Goal: Task Accomplishment & Management: Manage account settings

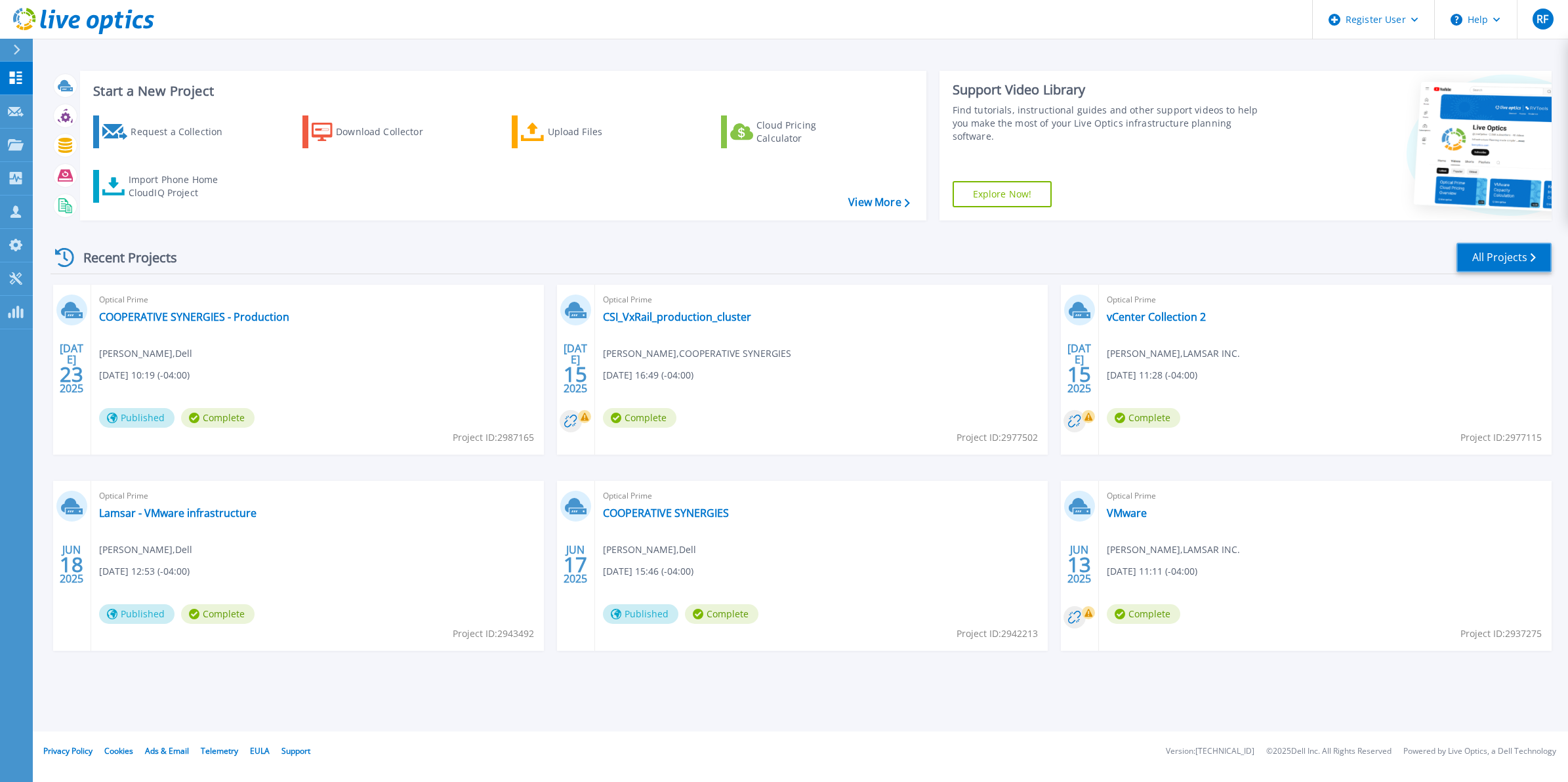
click at [1458, 247] on link "All Projects" at bounding box center [1504, 257] width 95 height 29
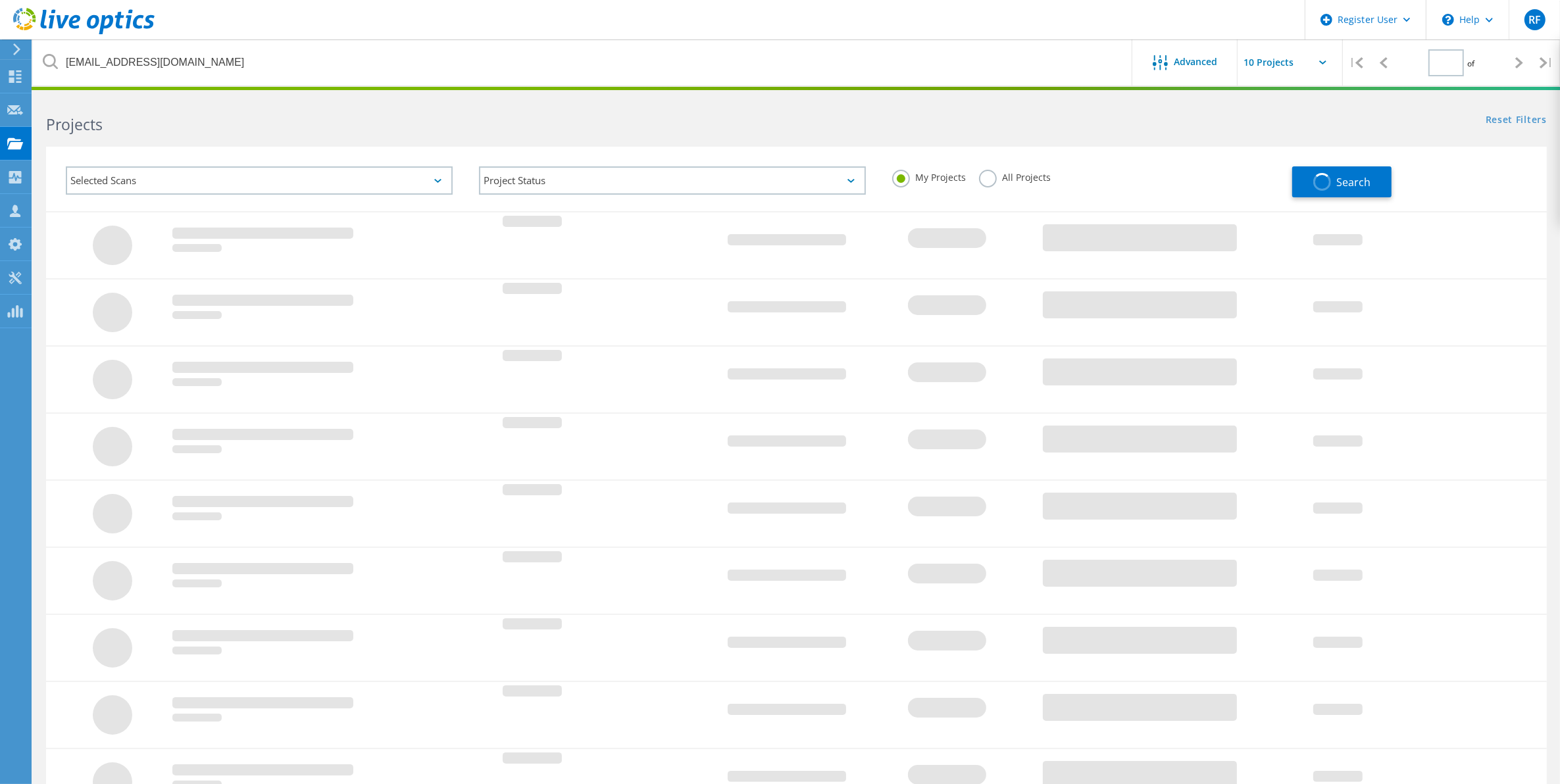
type input "1"
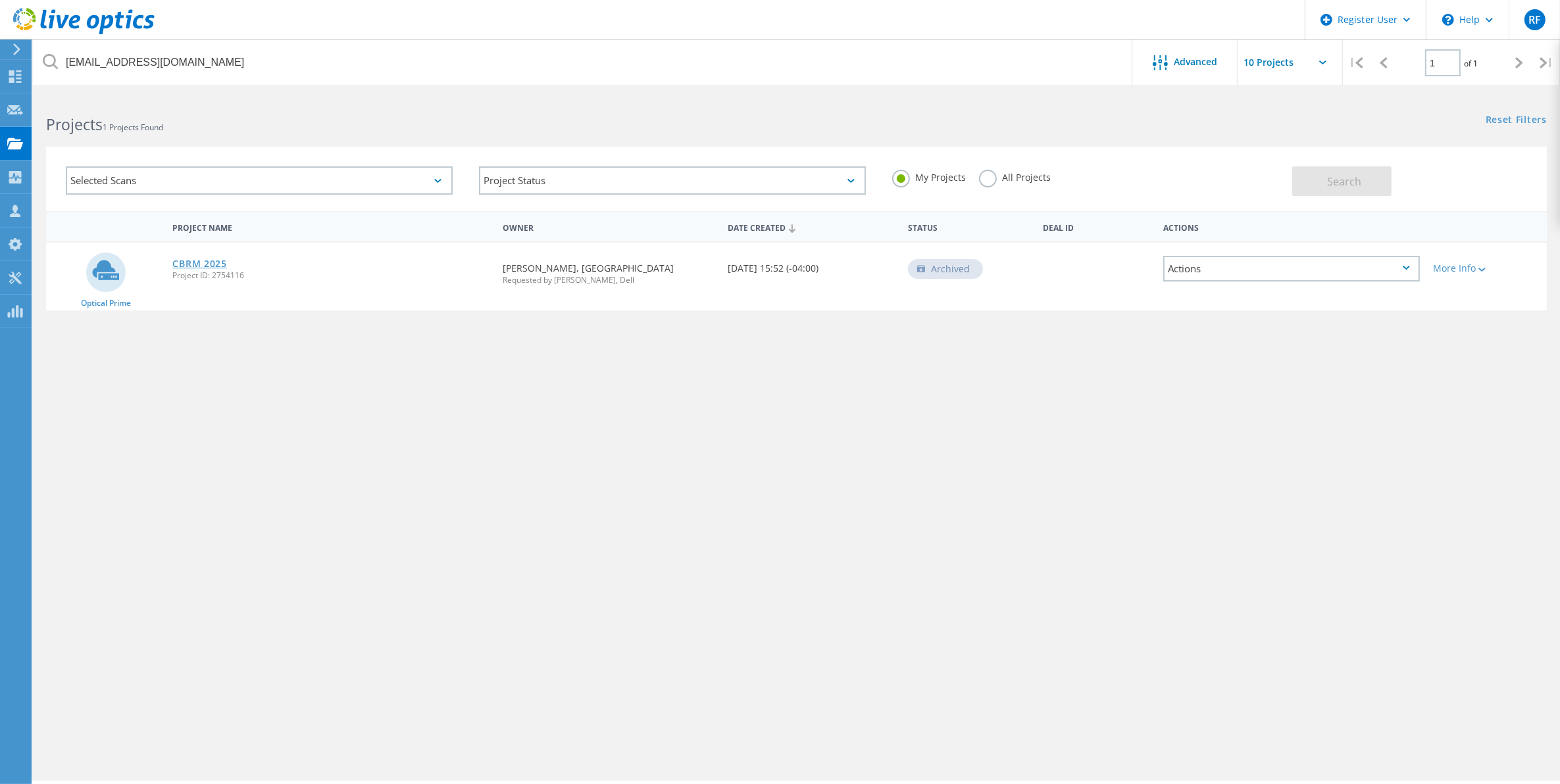
click at [208, 262] on link "CBRM 2025" at bounding box center [199, 264] width 54 height 9
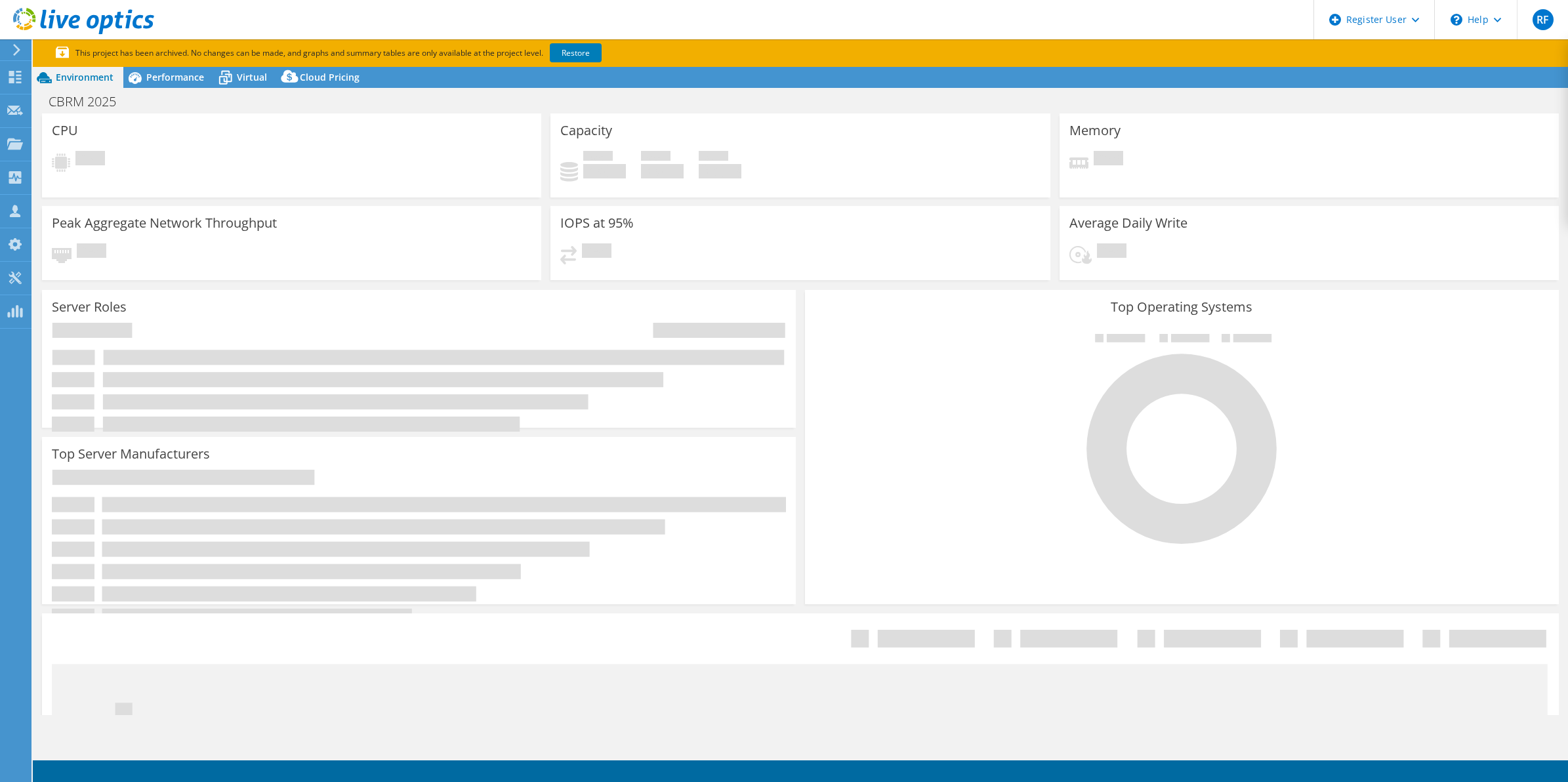
select select "USD"
select select "Canada"
select select "CAD"
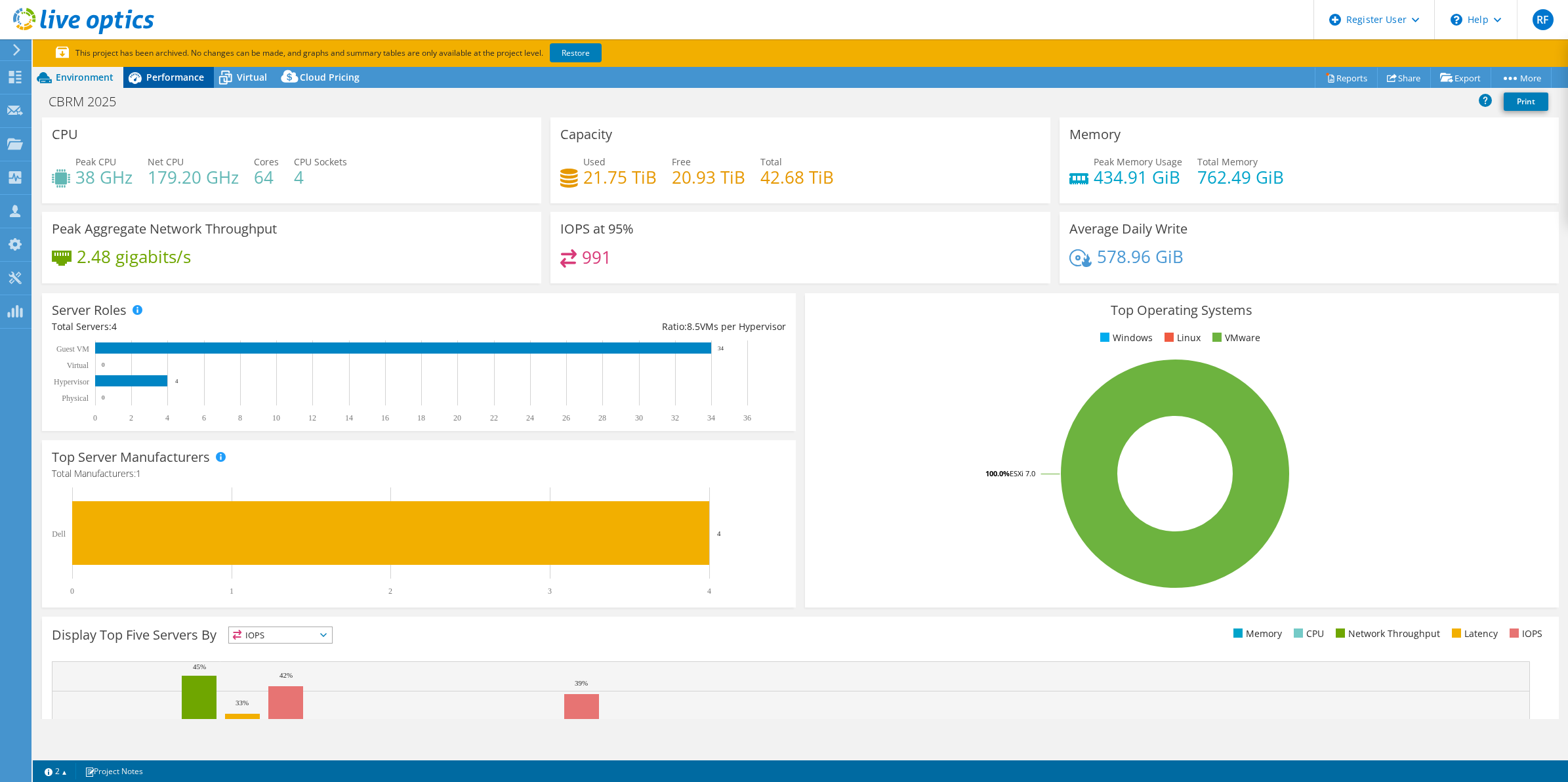
click at [177, 77] on span "Performance" at bounding box center [175, 77] width 57 height 13
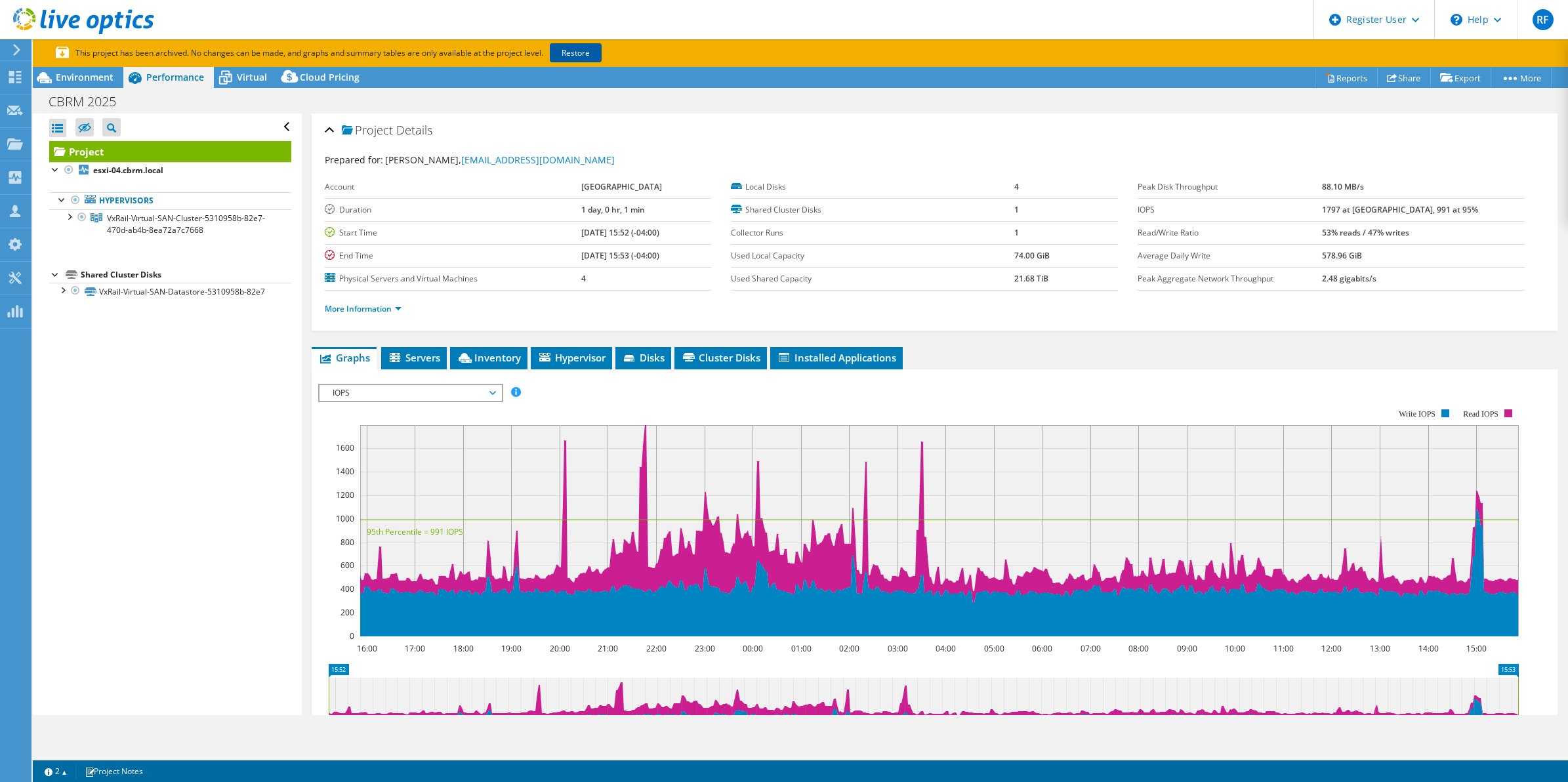
click at [588, 46] on link "Restore" at bounding box center [576, 53] width 52 height 19
click at [221, 77] on icon at bounding box center [226, 79] width 13 height 11
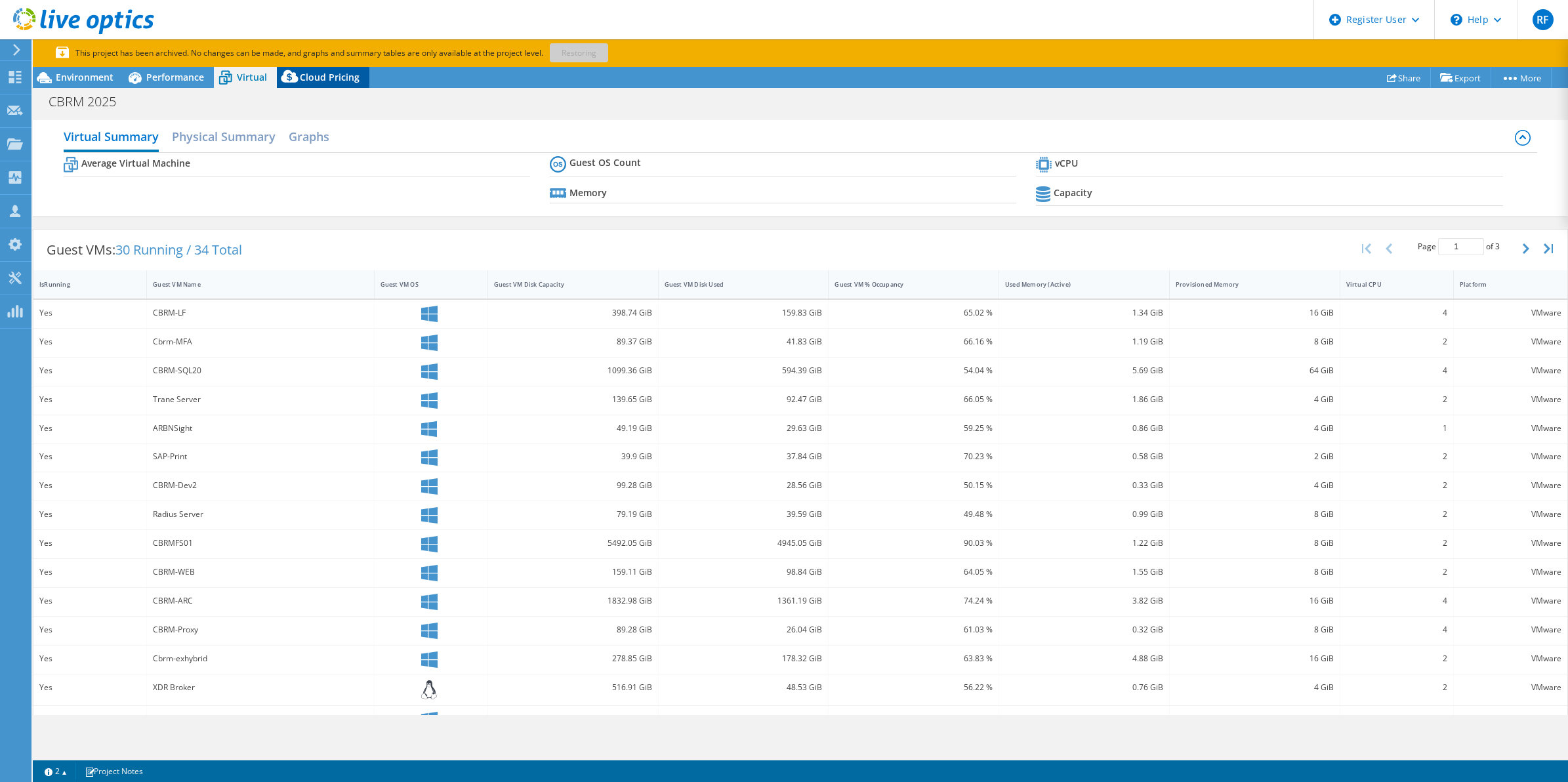
click at [286, 80] on icon at bounding box center [289, 76] width 17 height 13
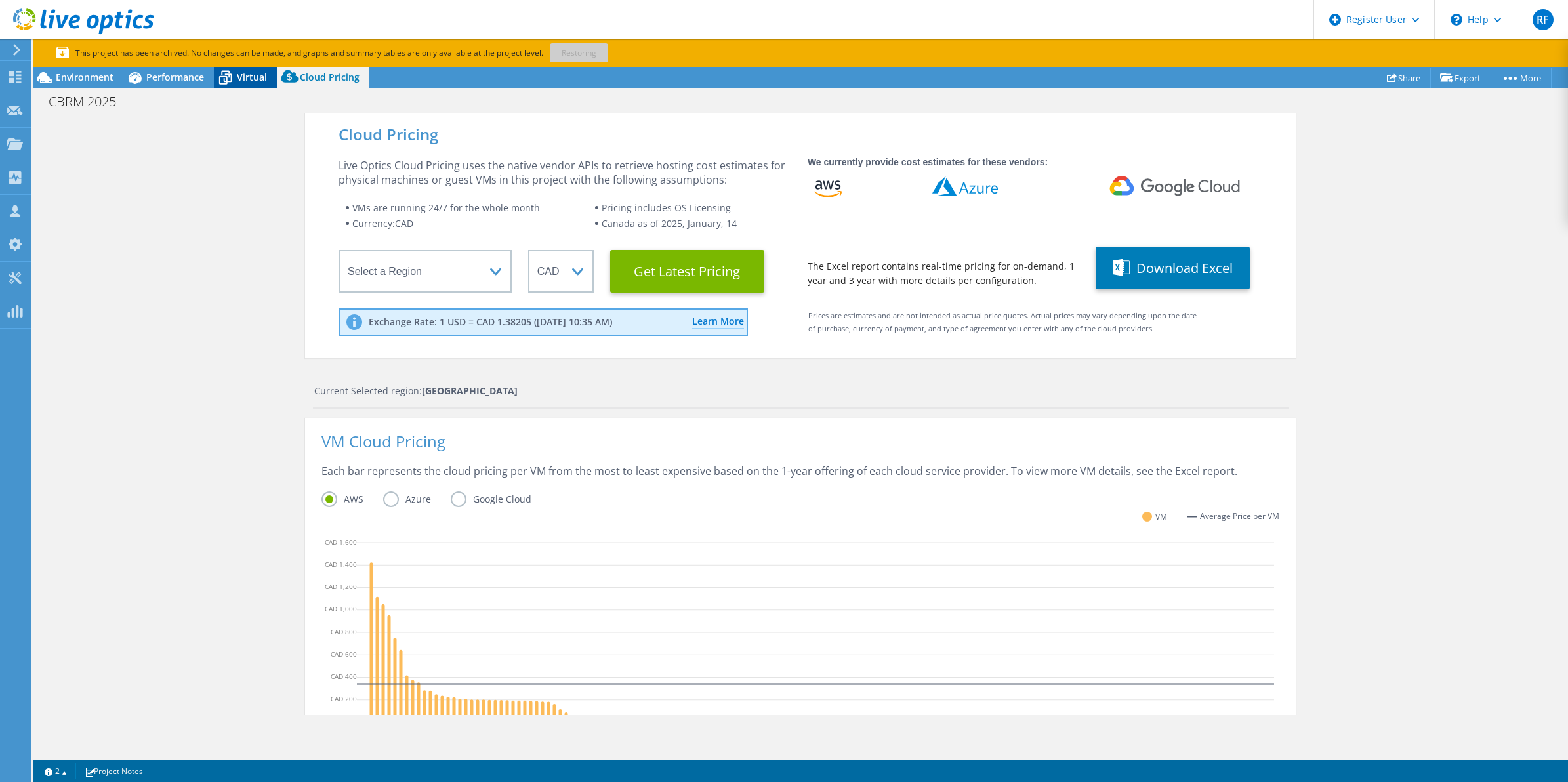
click at [227, 79] on icon at bounding box center [225, 77] width 23 height 23
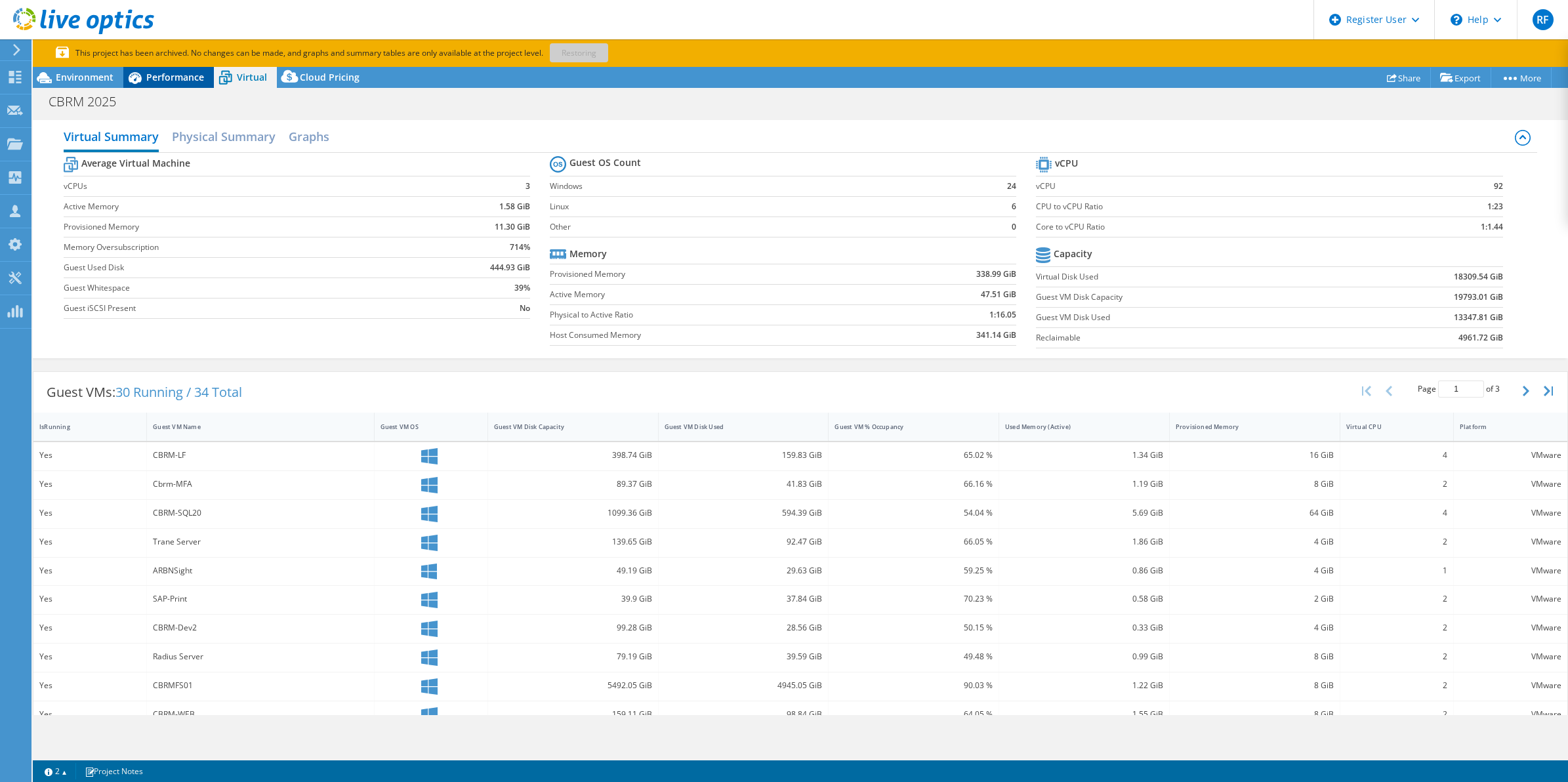
click at [194, 72] on span "Performance" at bounding box center [175, 77] width 57 height 13
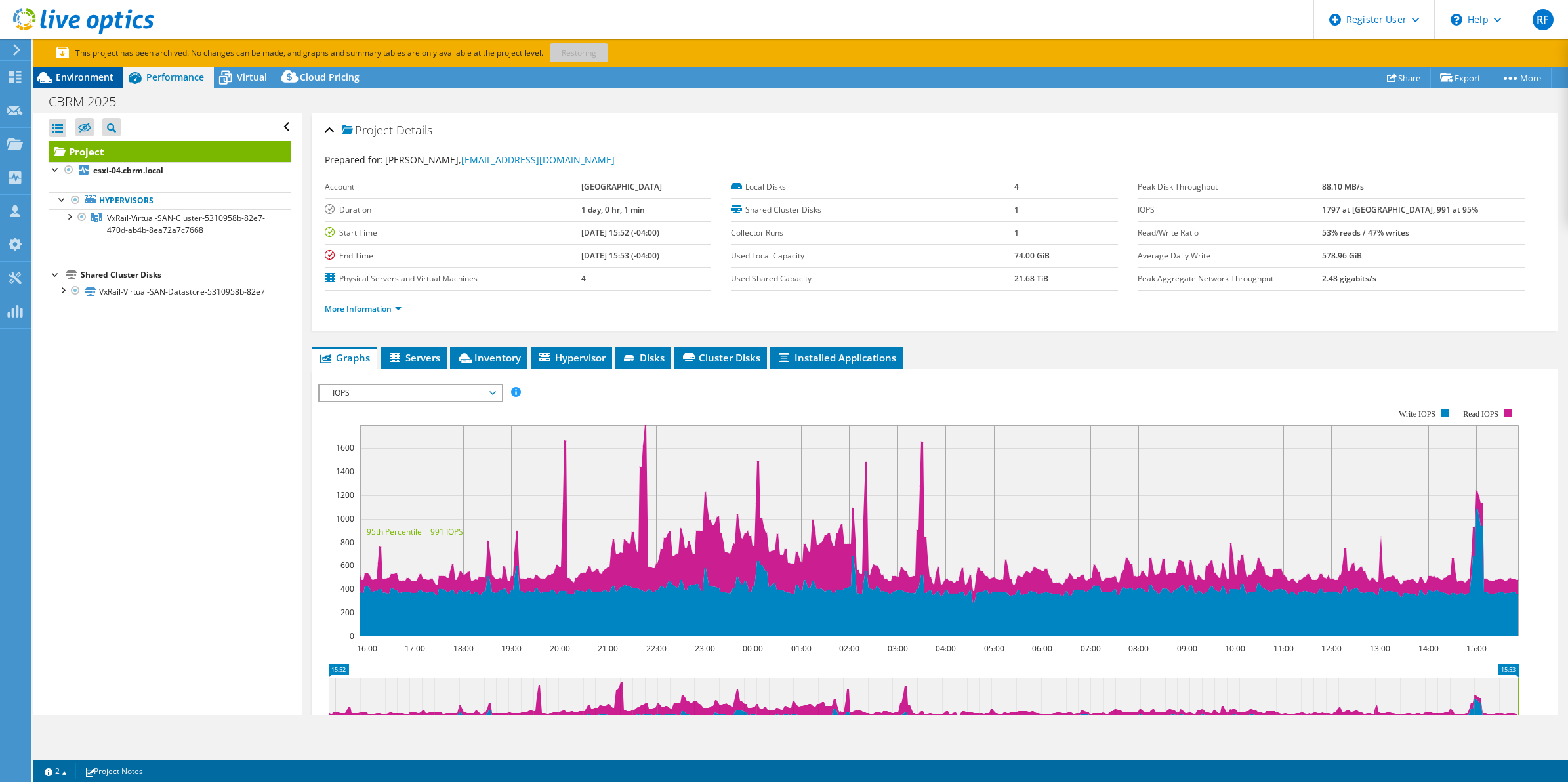
click at [107, 69] on div "Environment" at bounding box center [78, 77] width 91 height 21
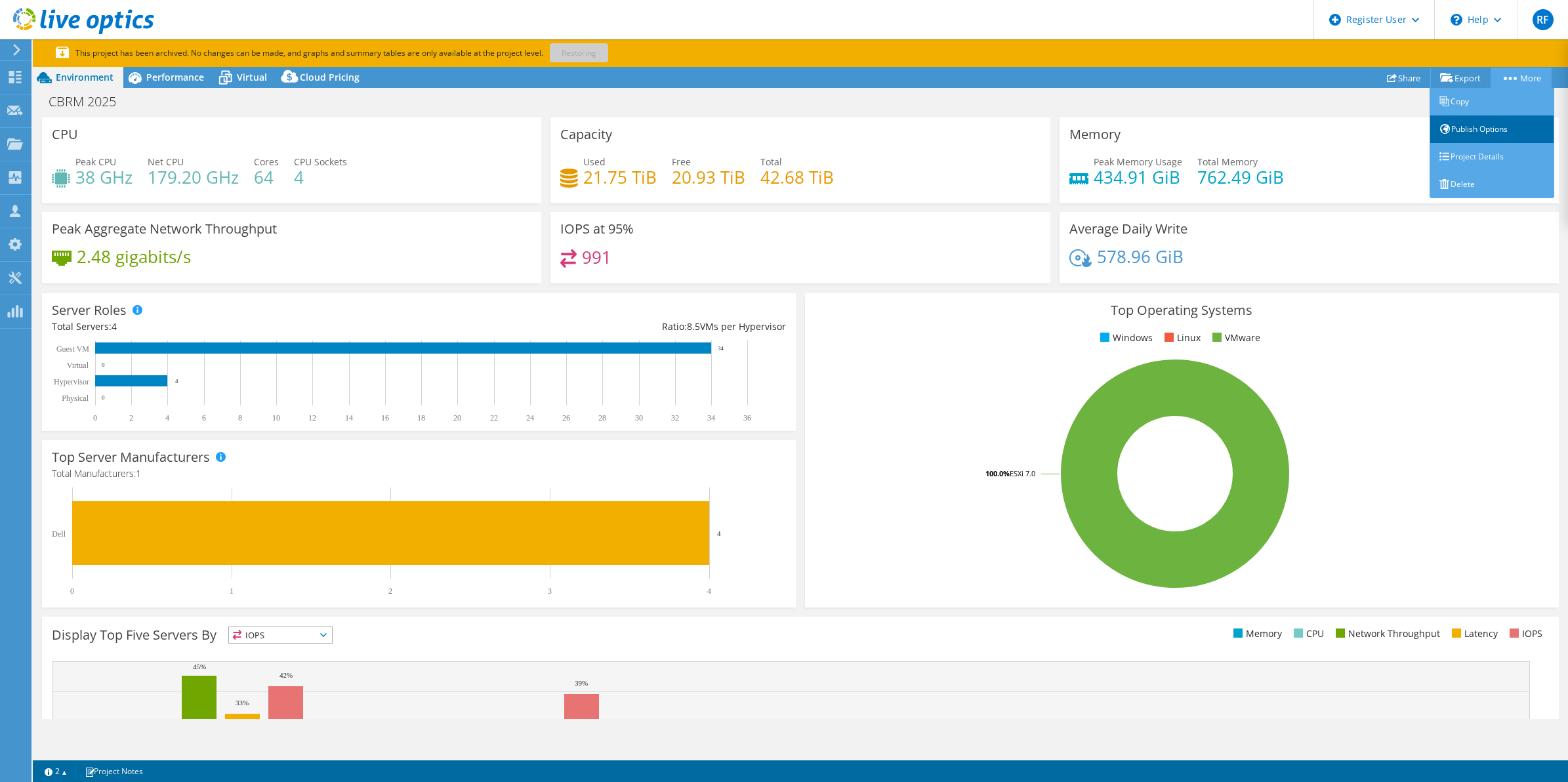
click at [1485, 134] on link "Publish Options" at bounding box center [1492, 129] width 125 height 27
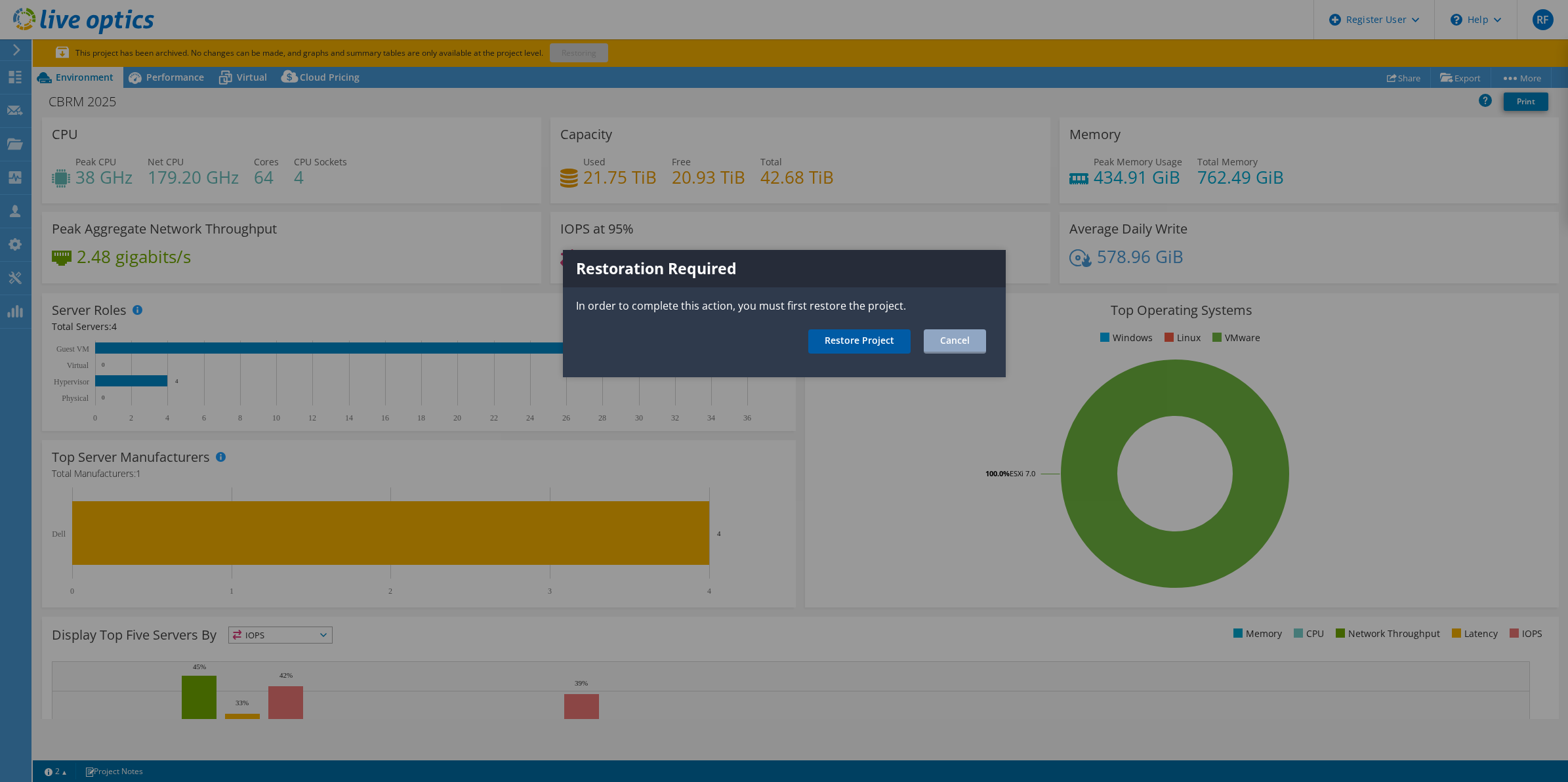
click at [831, 348] on link "Restore Project" at bounding box center [859, 341] width 102 height 24
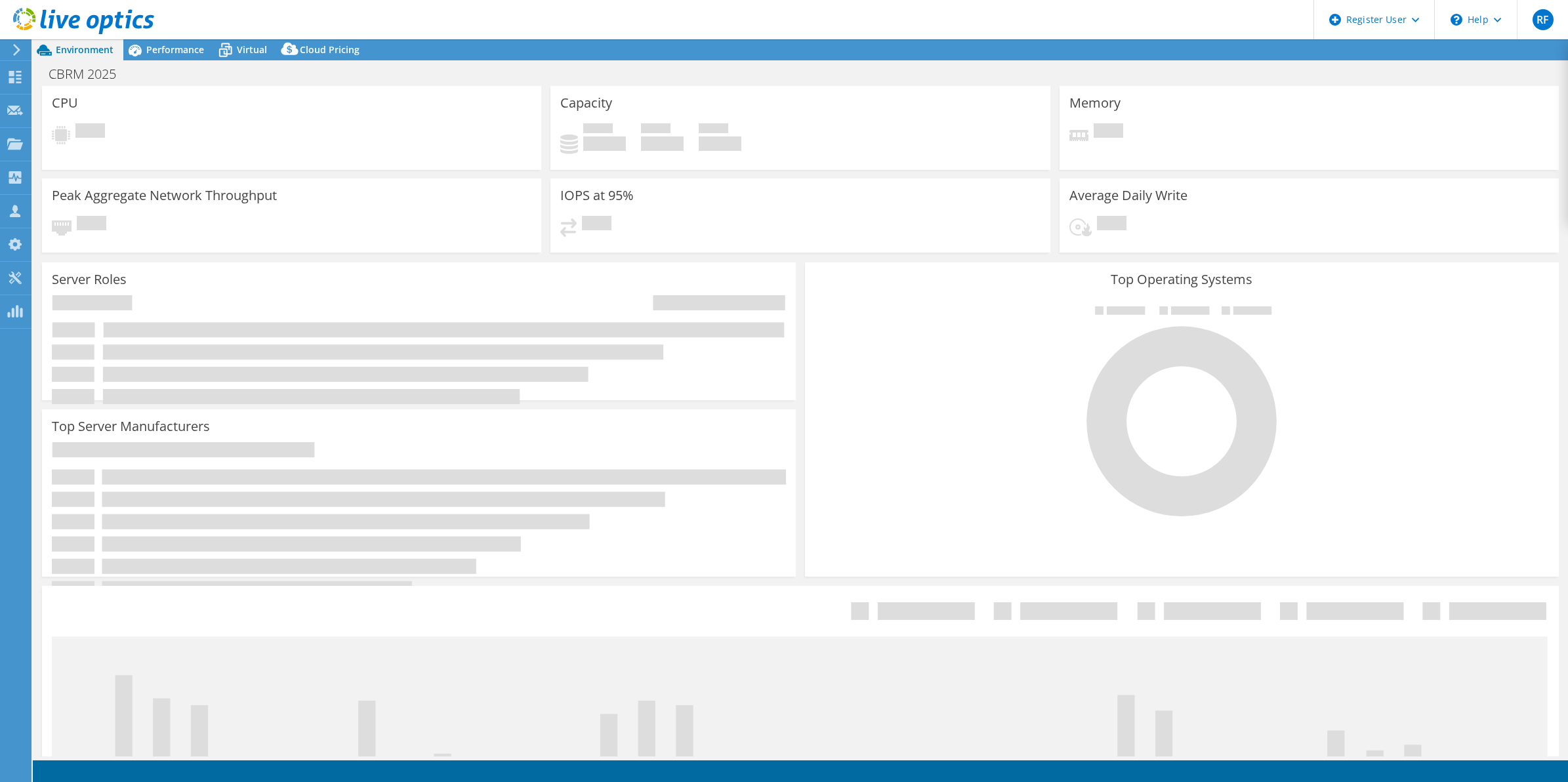
select select "USD"
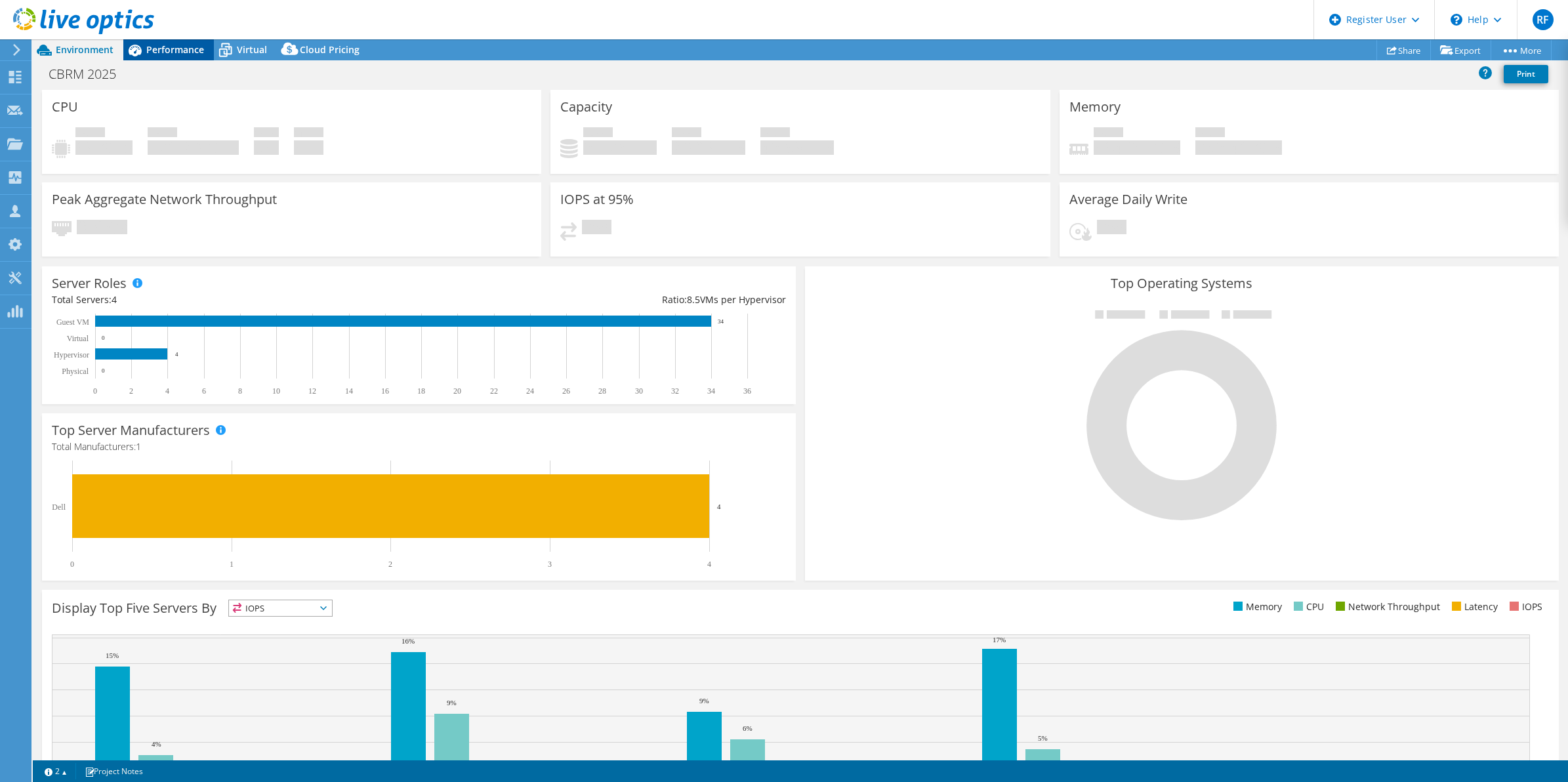
click at [187, 45] on span "Performance" at bounding box center [175, 49] width 57 height 13
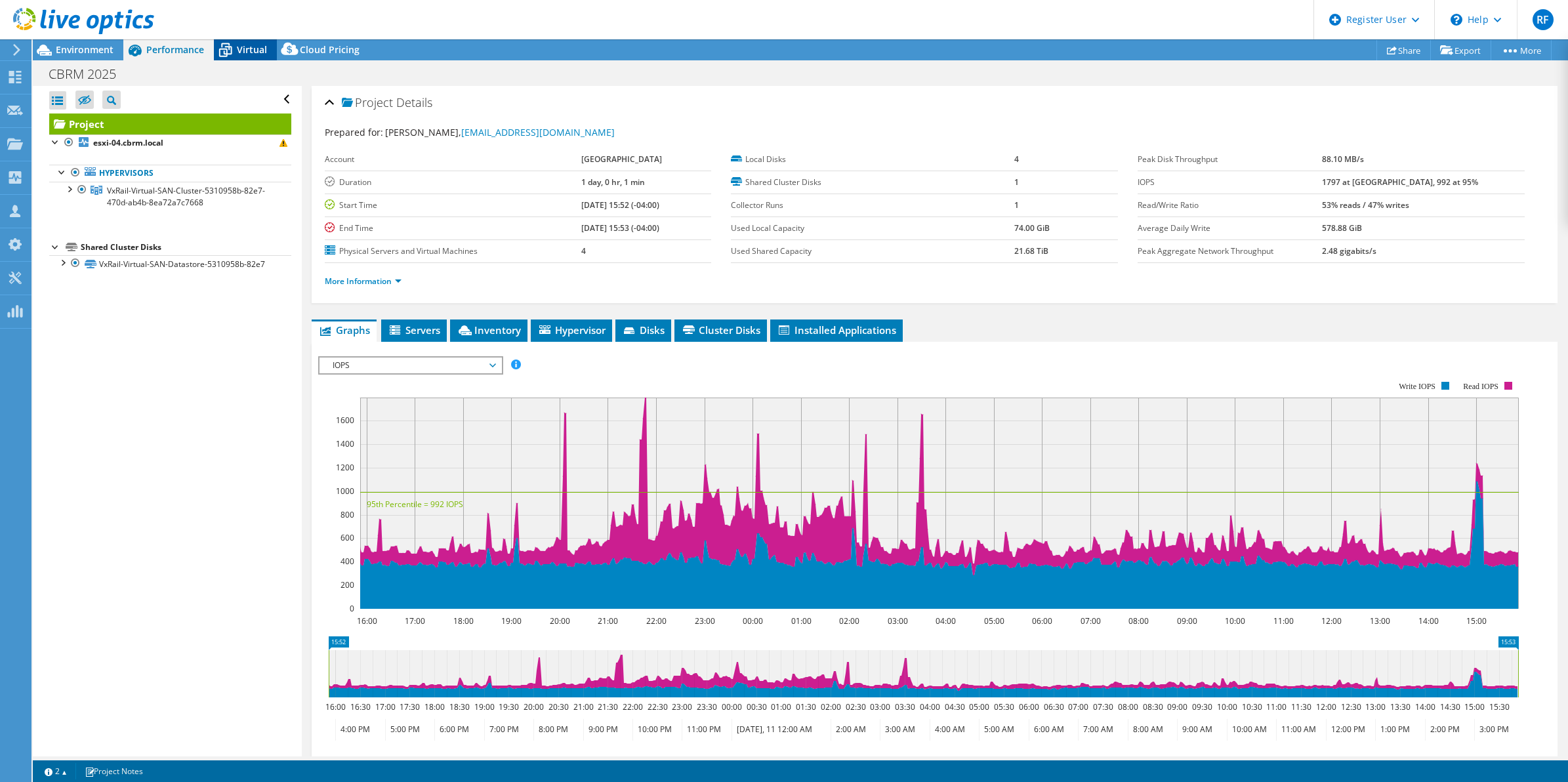
click at [260, 43] on span "Virtual" at bounding box center [252, 49] width 30 height 13
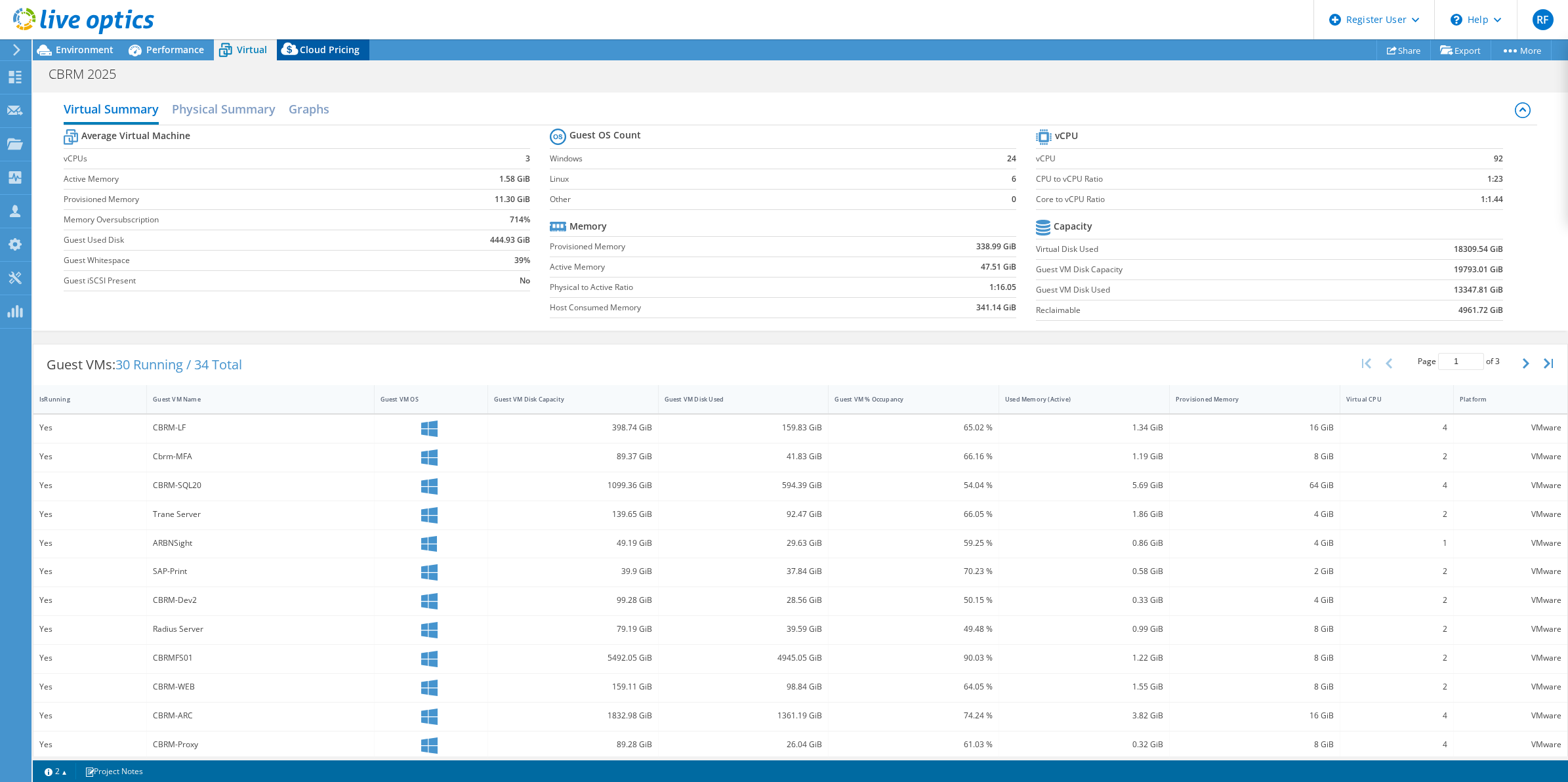
click at [286, 51] on icon at bounding box center [289, 49] width 17 height 13
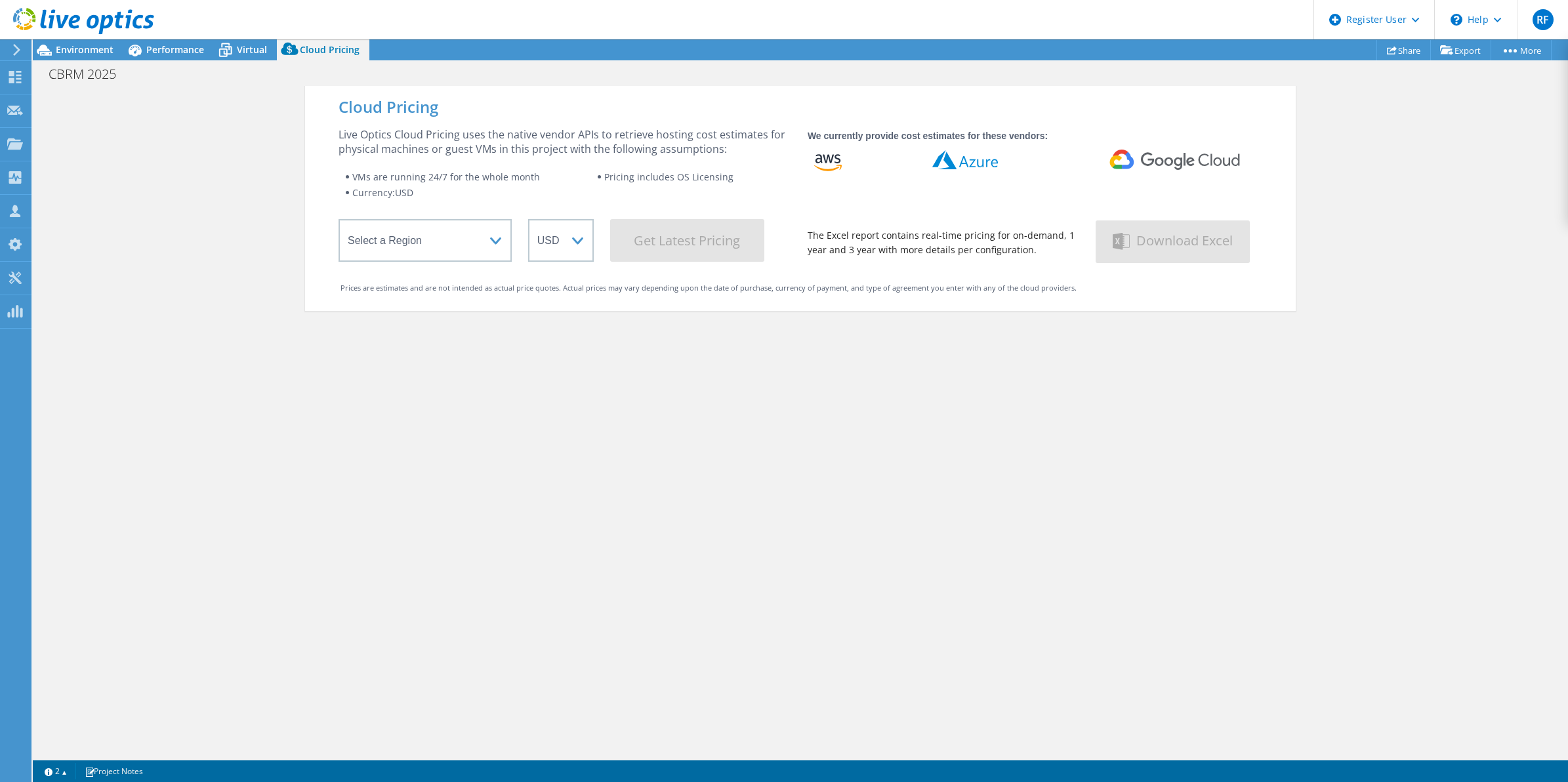
click at [66, 41] on div at bounding box center [77, 22] width 154 height 44
click at [72, 47] on span "Environment" at bounding box center [85, 49] width 57 height 13
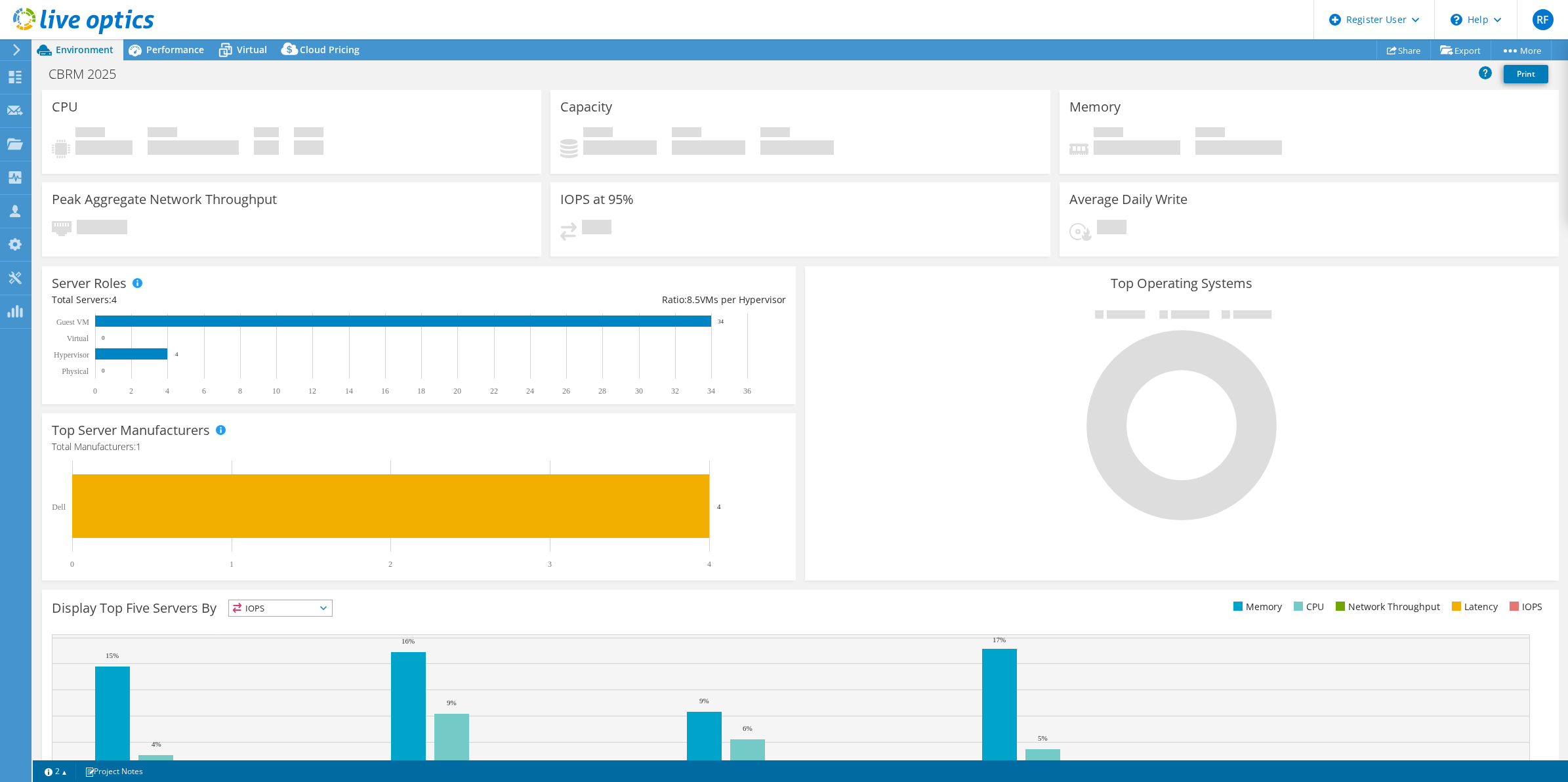
click at [602, 192] on h3 "IOPS at 95%" at bounding box center [597, 200] width 73 height 15
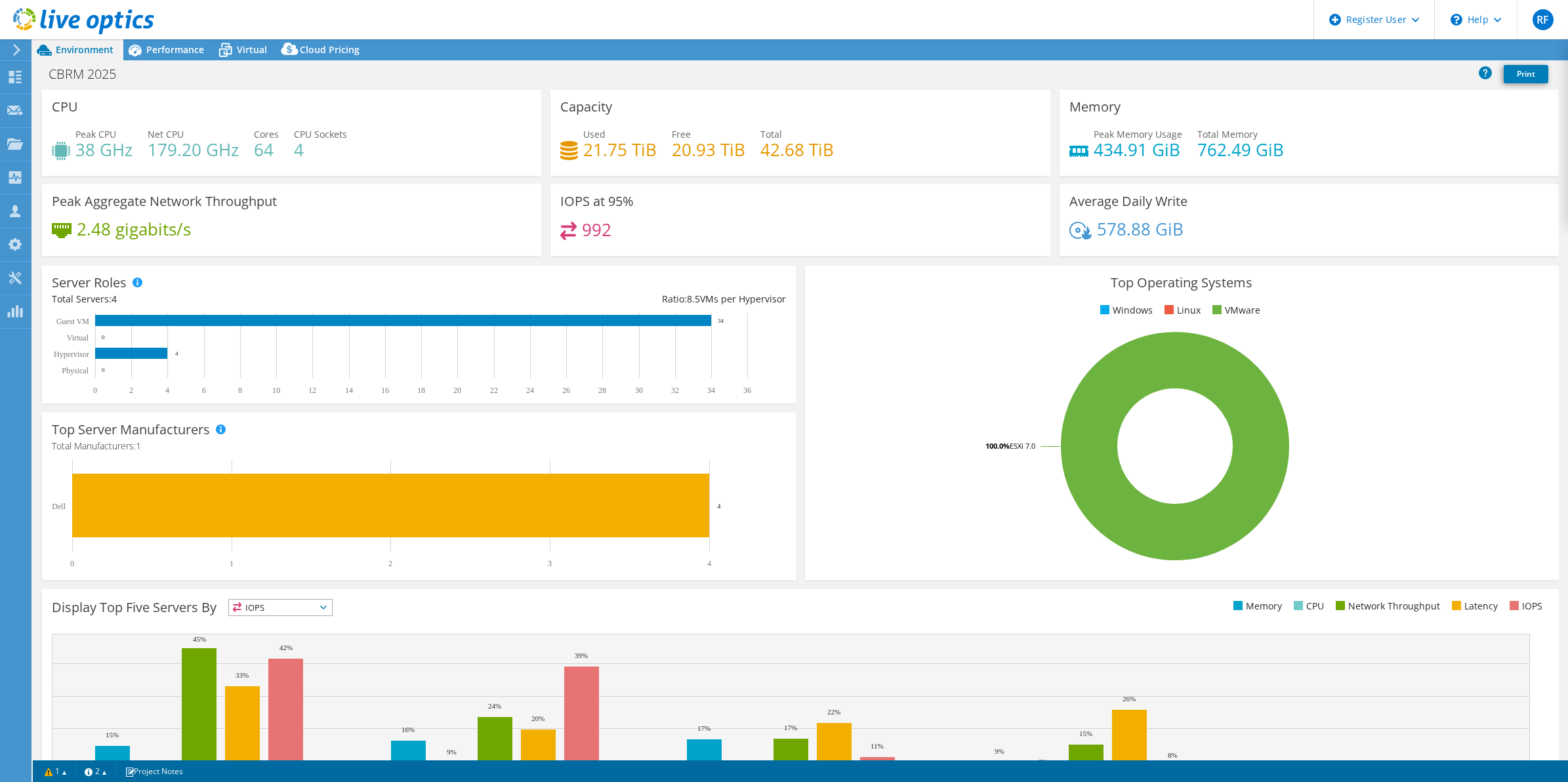
select select "[GEOGRAPHIC_DATA]"
select select "USD"
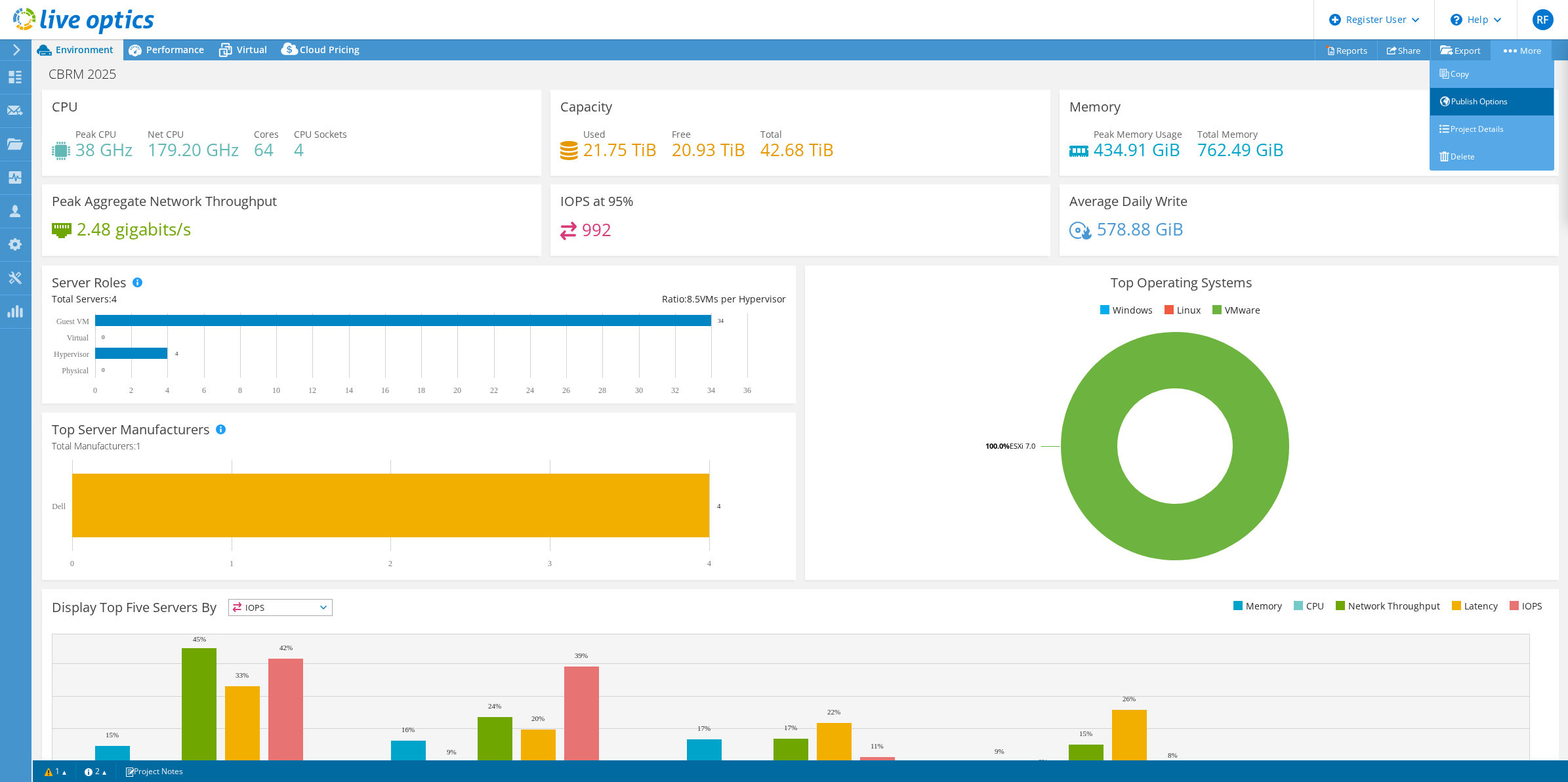
click at [1471, 95] on link "Publish Options" at bounding box center [1492, 102] width 125 height 27
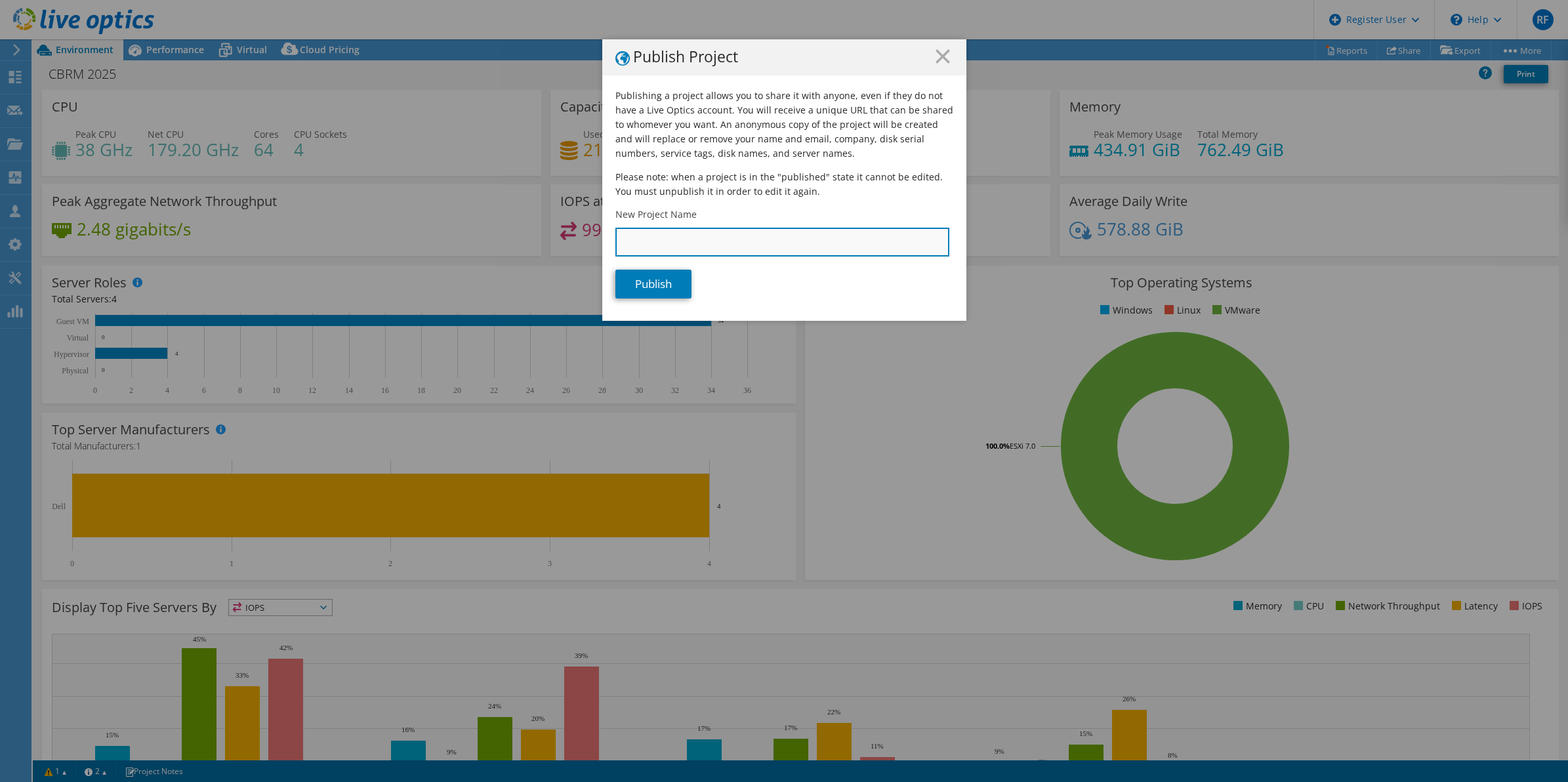
click at [746, 244] on input "New Project Name" at bounding box center [782, 242] width 334 height 29
paste input "2754116"
click at [615, 240] on input "2754116" at bounding box center [782, 242] width 334 height 29
type input "CBRM - 2754116"
click at [653, 297] on link "Publish" at bounding box center [653, 284] width 76 height 29
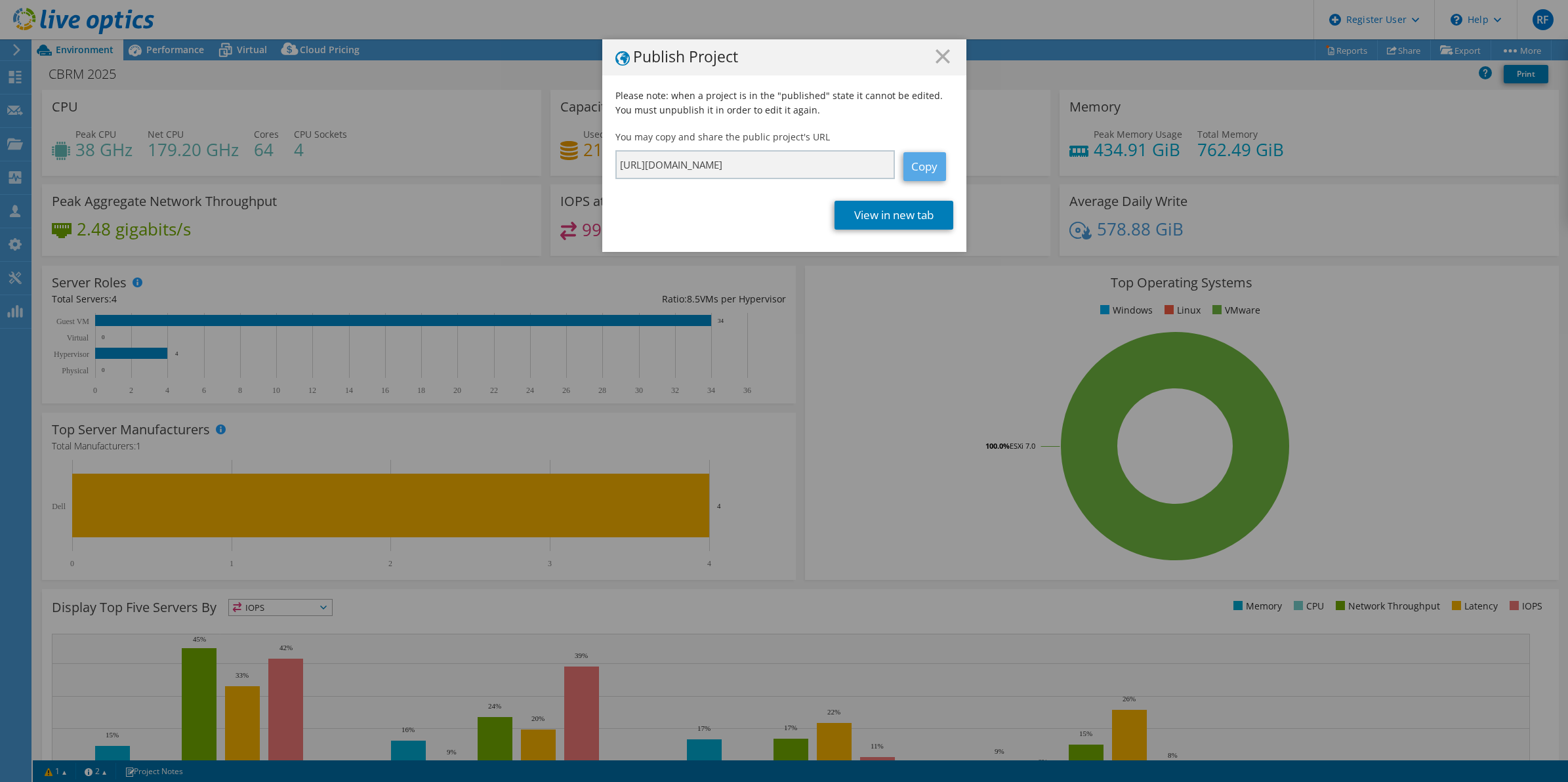
click at [908, 168] on link "Copy" at bounding box center [925, 166] width 43 height 29
click at [877, 47] on div "Publish Project" at bounding box center [784, 57] width 364 height 36
click at [936, 53] on icon at bounding box center [943, 57] width 15 height 15
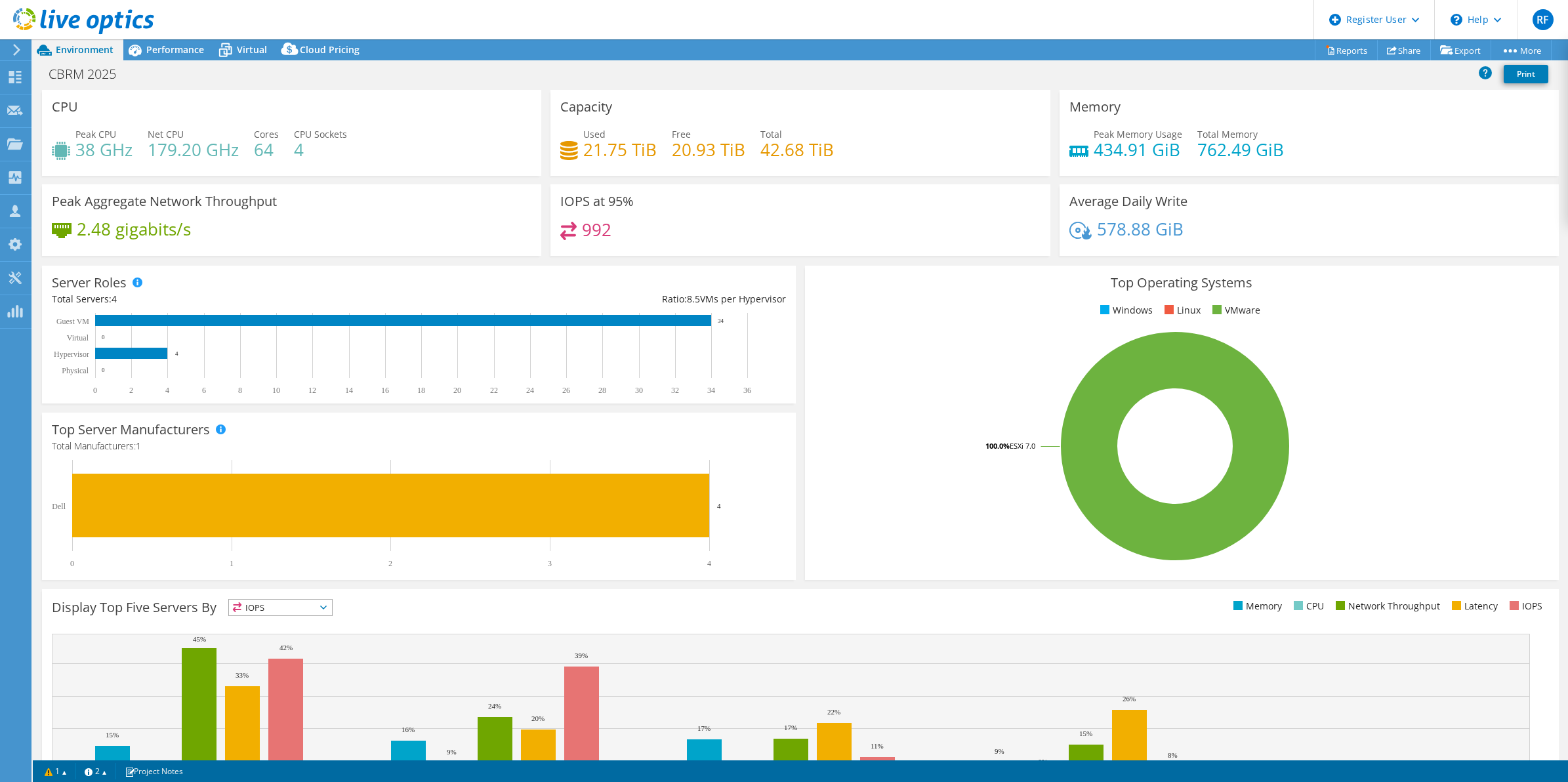
click at [153, 43] on div at bounding box center [77, 22] width 154 height 44
click at [158, 45] on span "Performance" at bounding box center [175, 49] width 57 height 13
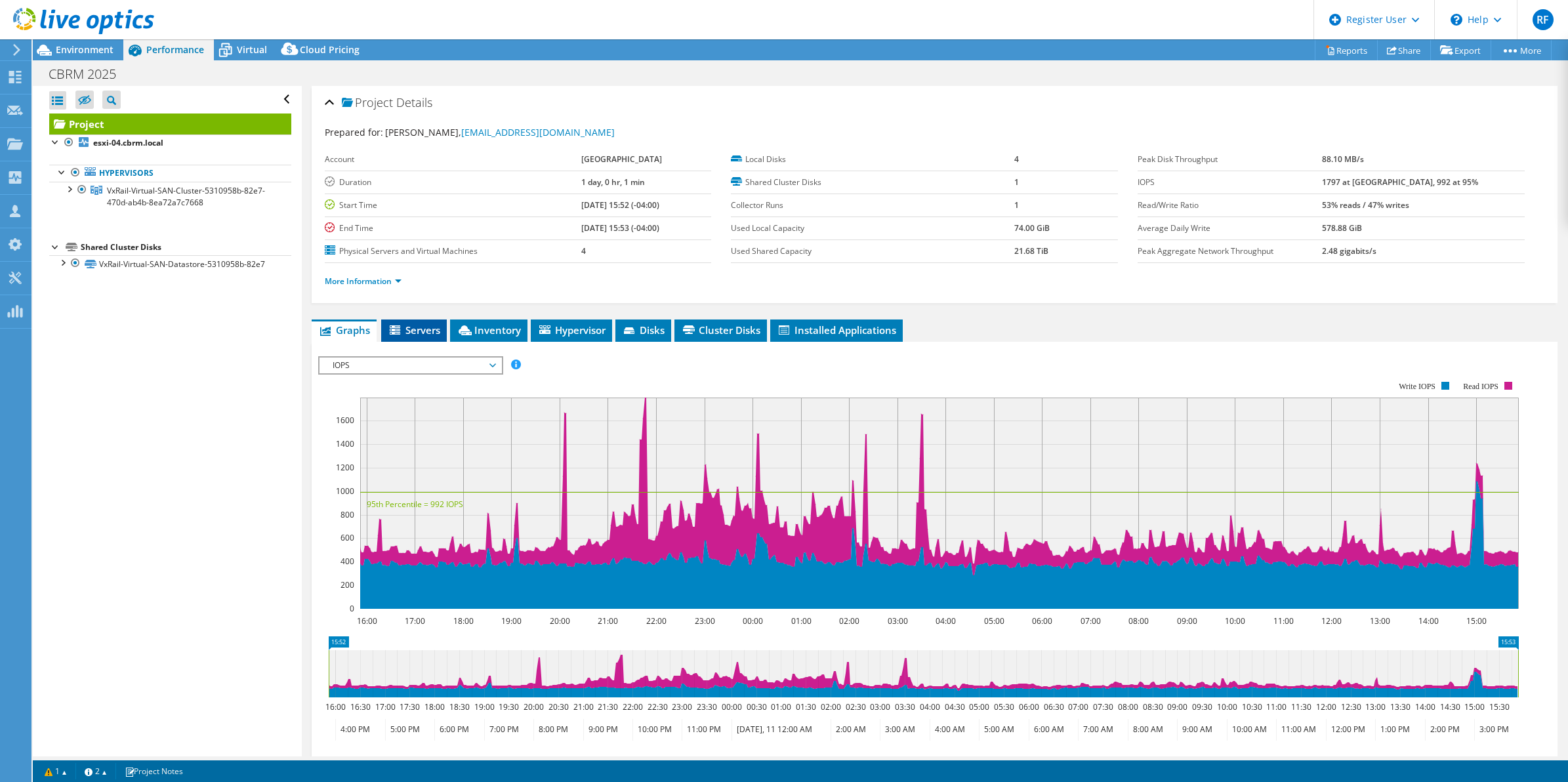
click at [429, 322] on li "Servers" at bounding box center [414, 330] width 65 height 22
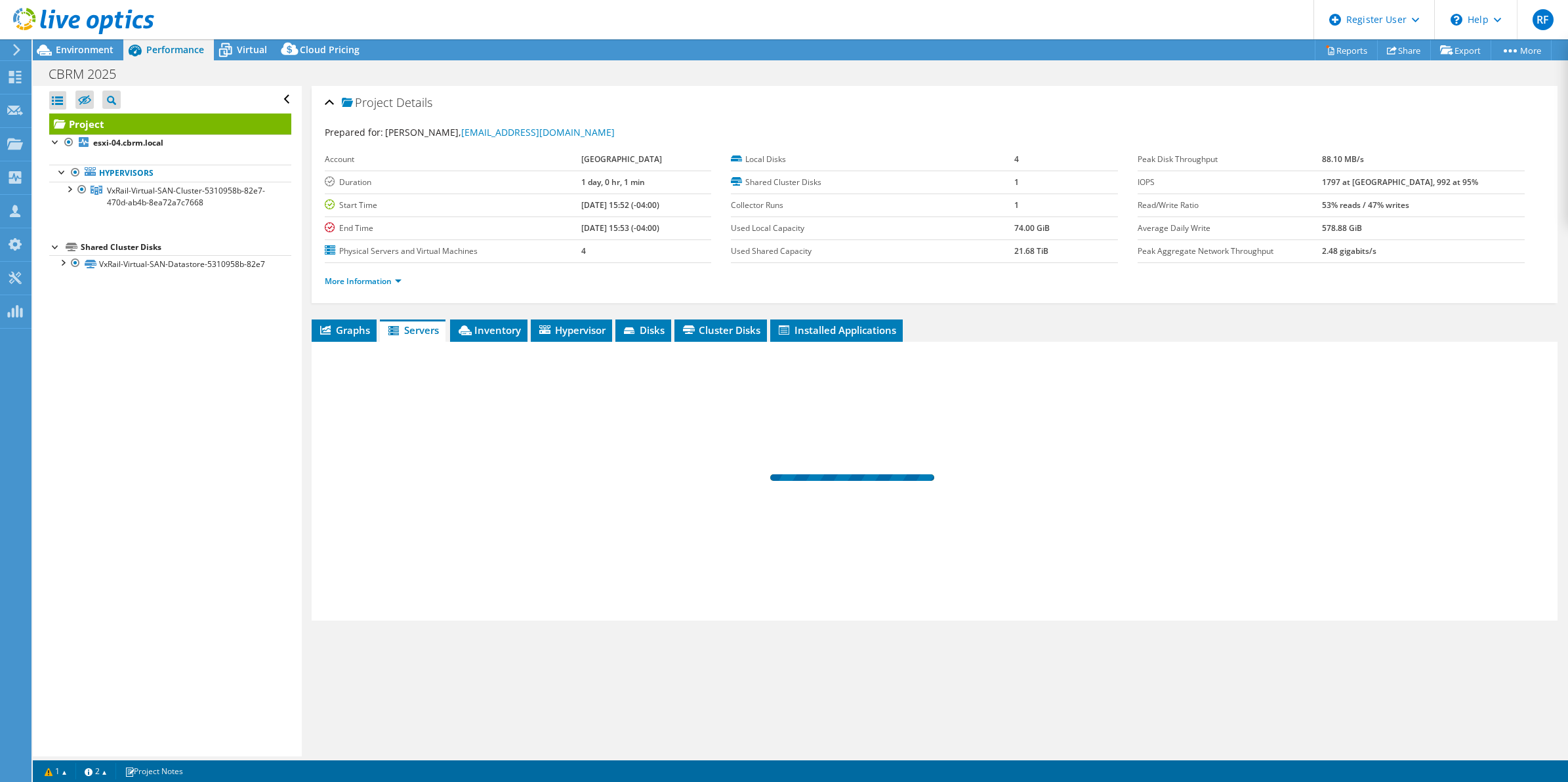
click at [494, 317] on div "Project Details Prepared for: Philip Evely, Pevely@cbrm.ns.ca Account CAPE BRET…" at bounding box center [935, 421] width 1266 height 670
click at [494, 325] on span "Inventory" at bounding box center [489, 330] width 64 height 13
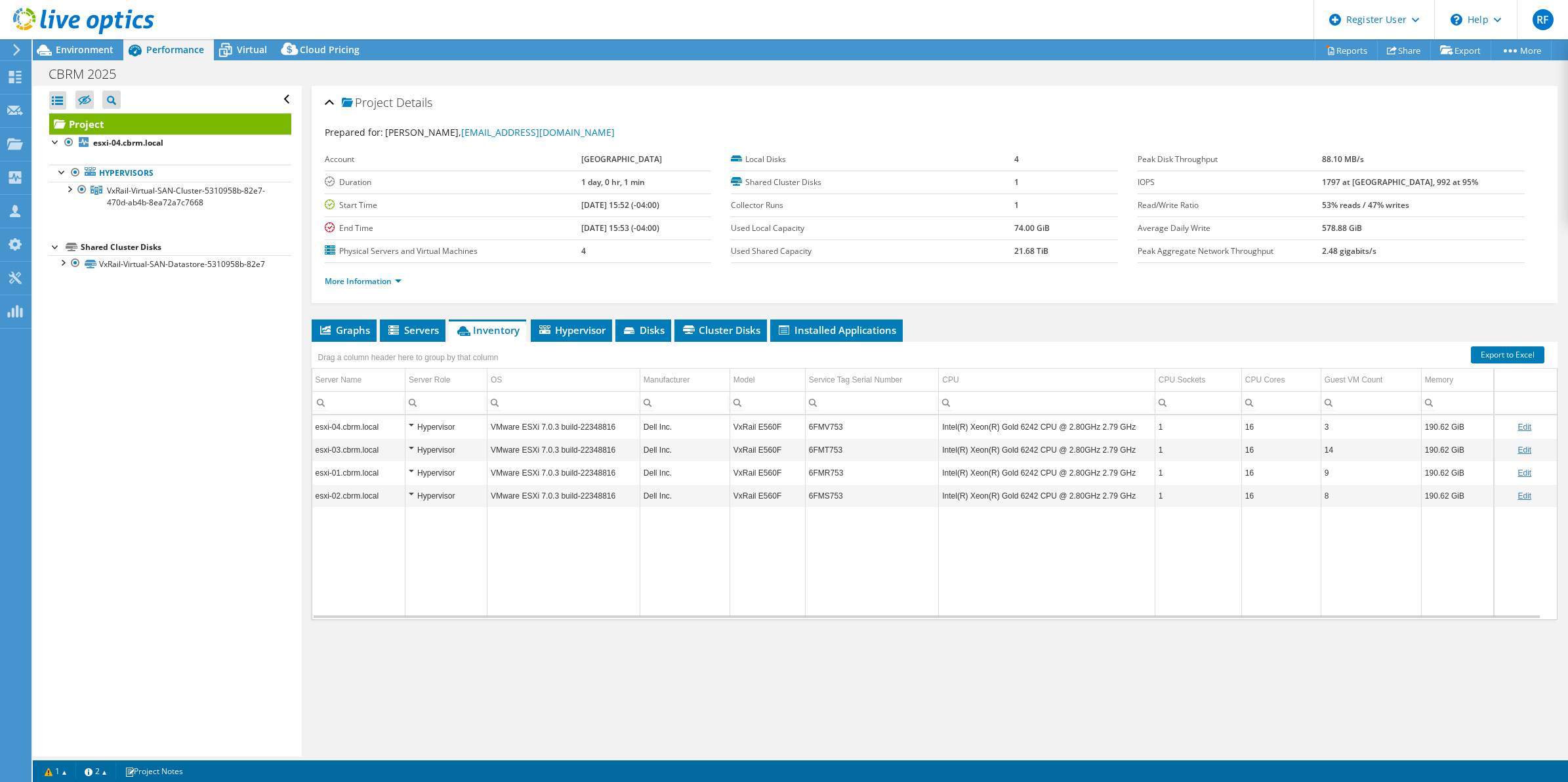
click at [824, 494] on td "6FMS753" at bounding box center [871, 496] width 134 height 23
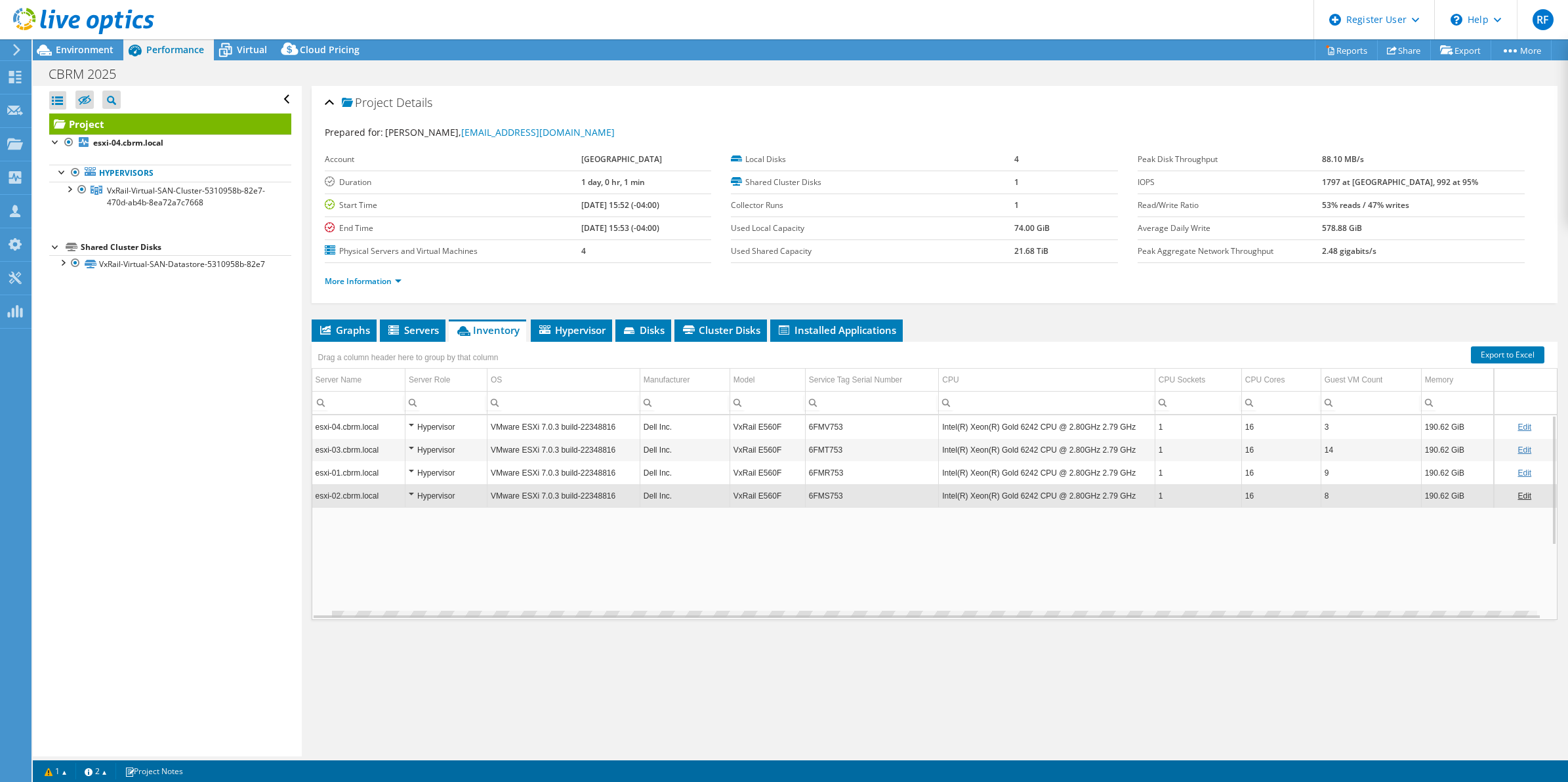
click at [824, 494] on td "6FMS753" at bounding box center [871, 496] width 134 height 23
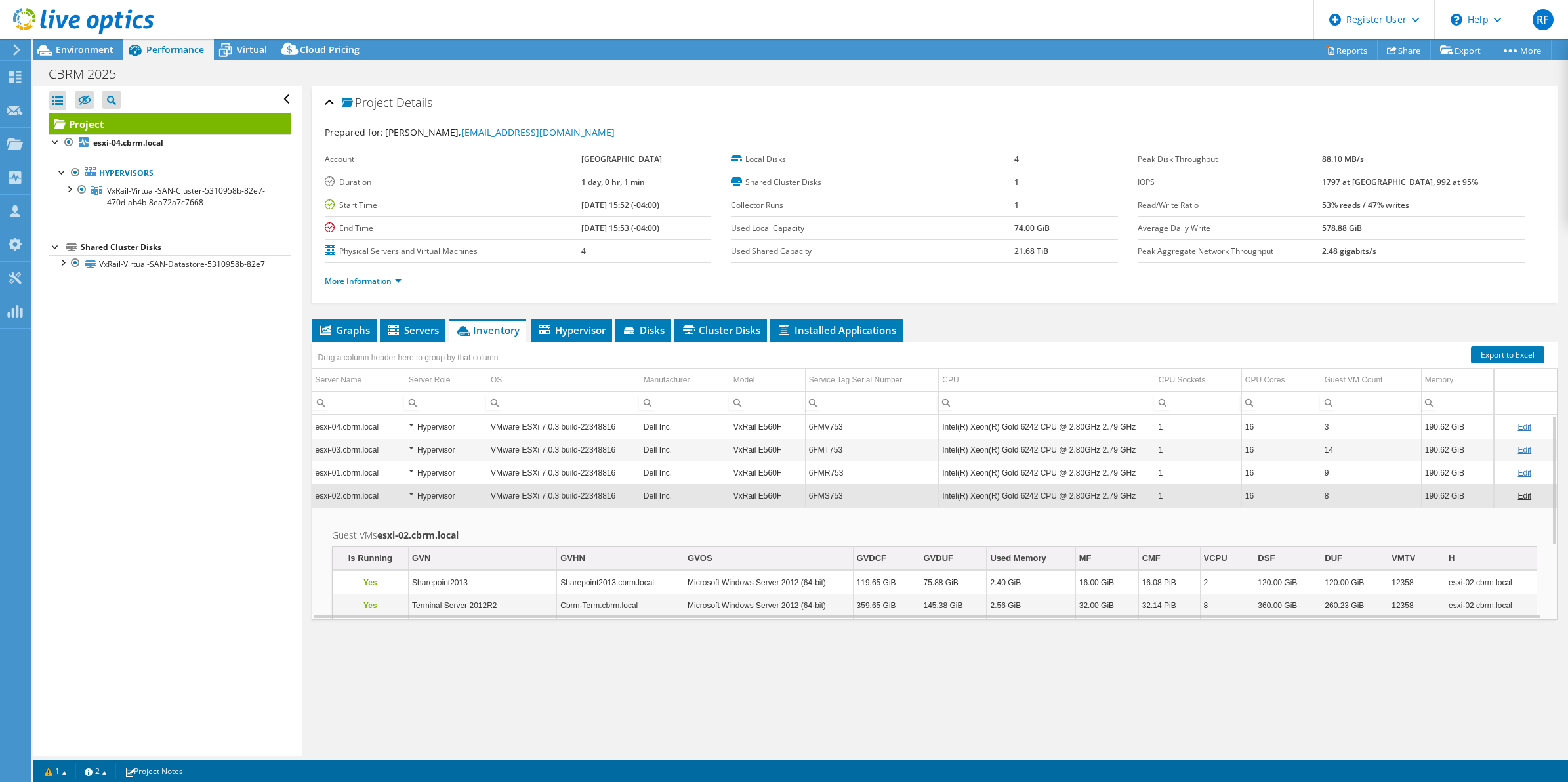
click at [824, 494] on td "6FMS753" at bounding box center [871, 496] width 134 height 23
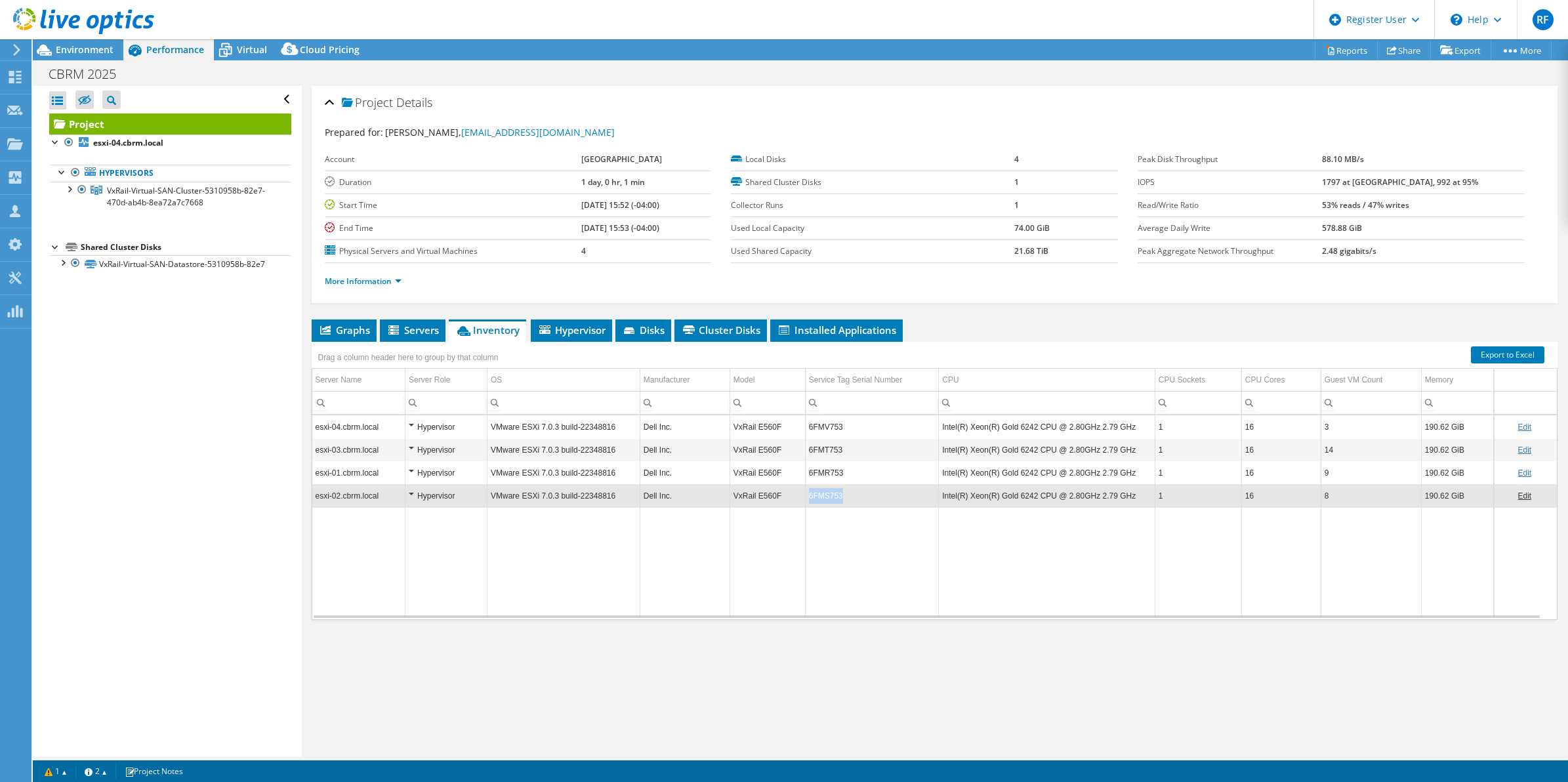
click at [824, 494] on td "6FMS753" at bounding box center [871, 496] width 134 height 23
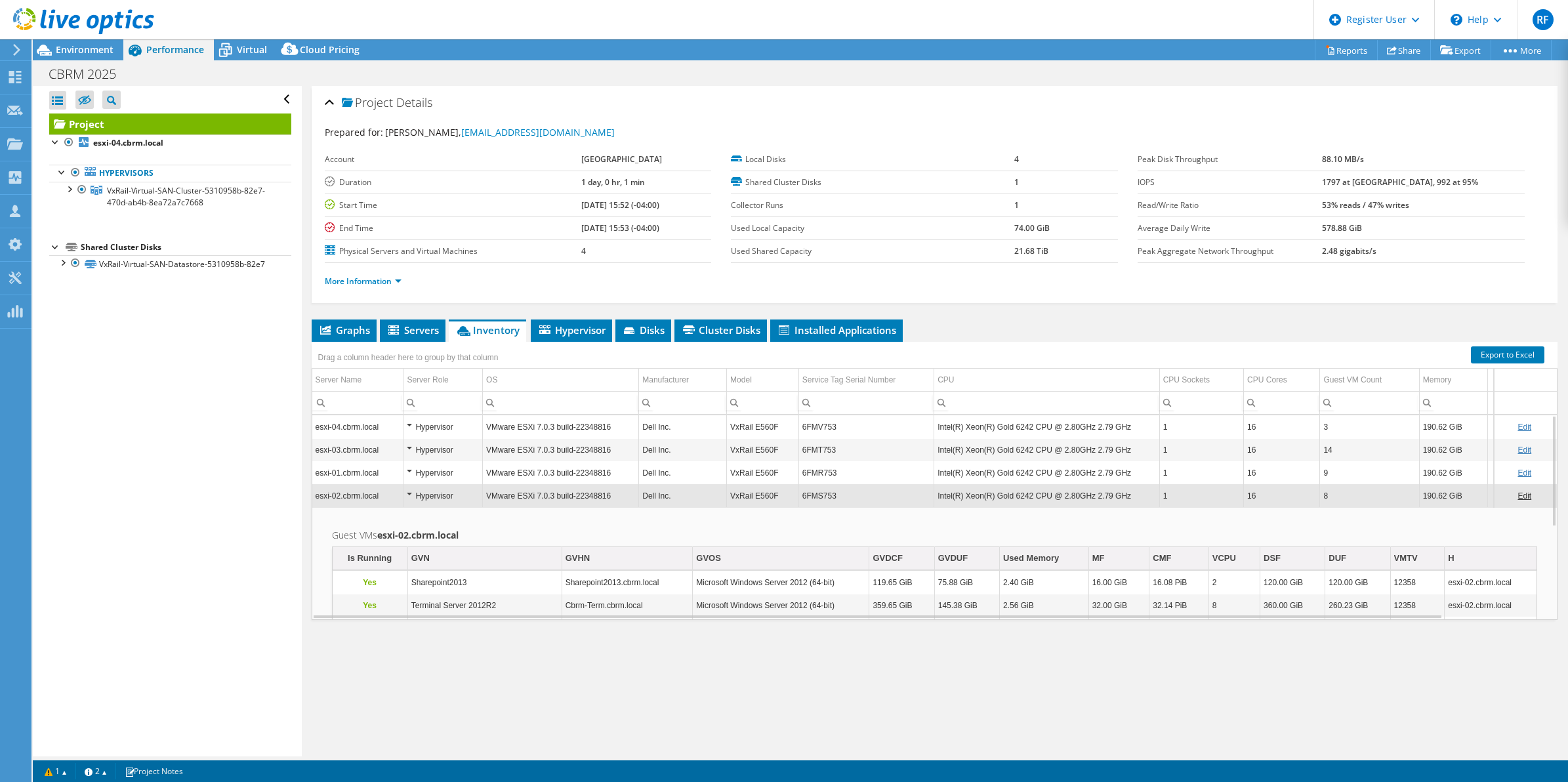
click at [89, 43] on div at bounding box center [77, 22] width 154 height 44
click at [90, 46] on span "Environment" at bounding box center [85, 49] width 57 height 13
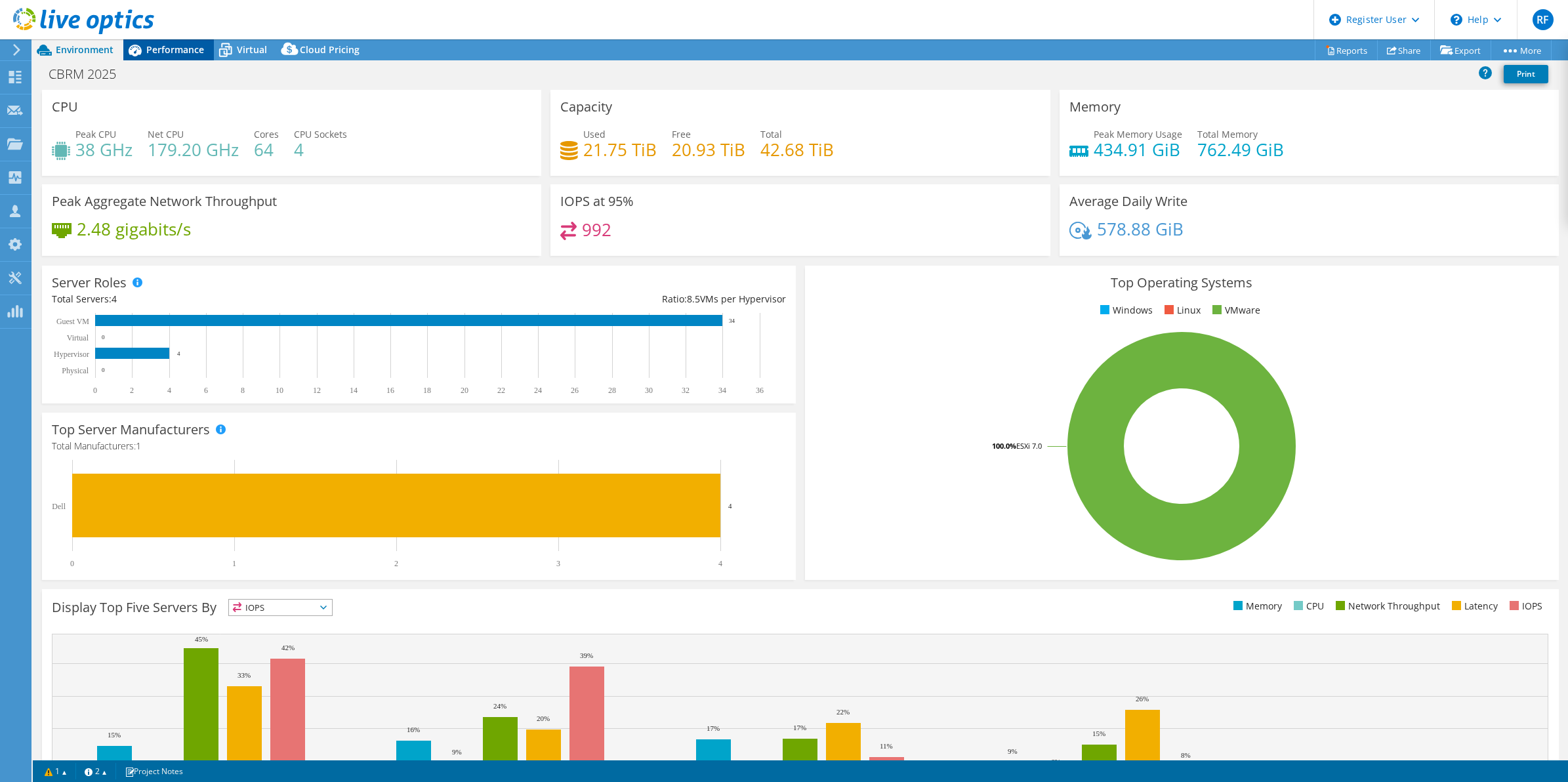
click at [188, 49] on span "Performance" at bounding box center [175, 49] width 57 height 13
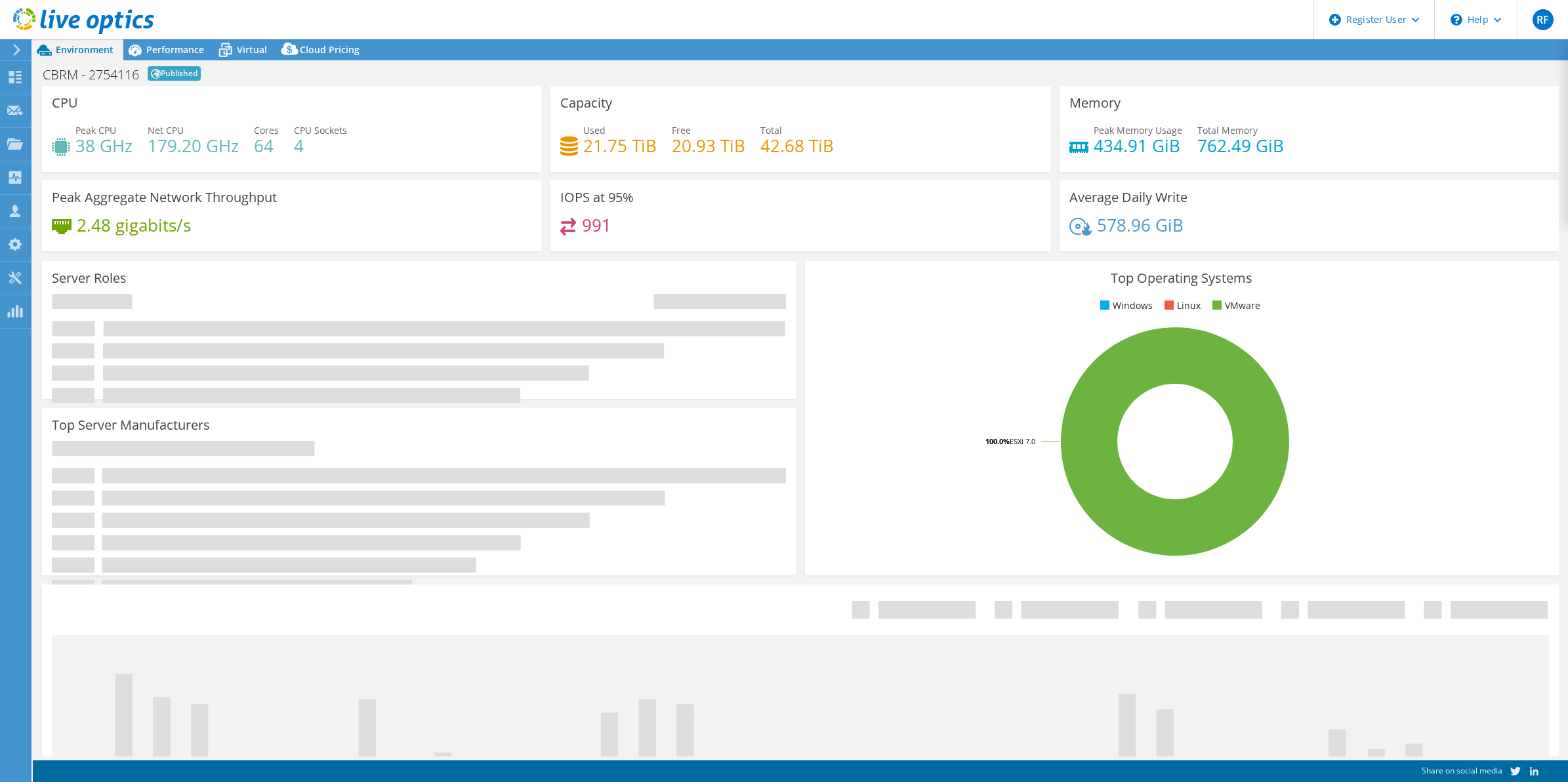
select select "USD"
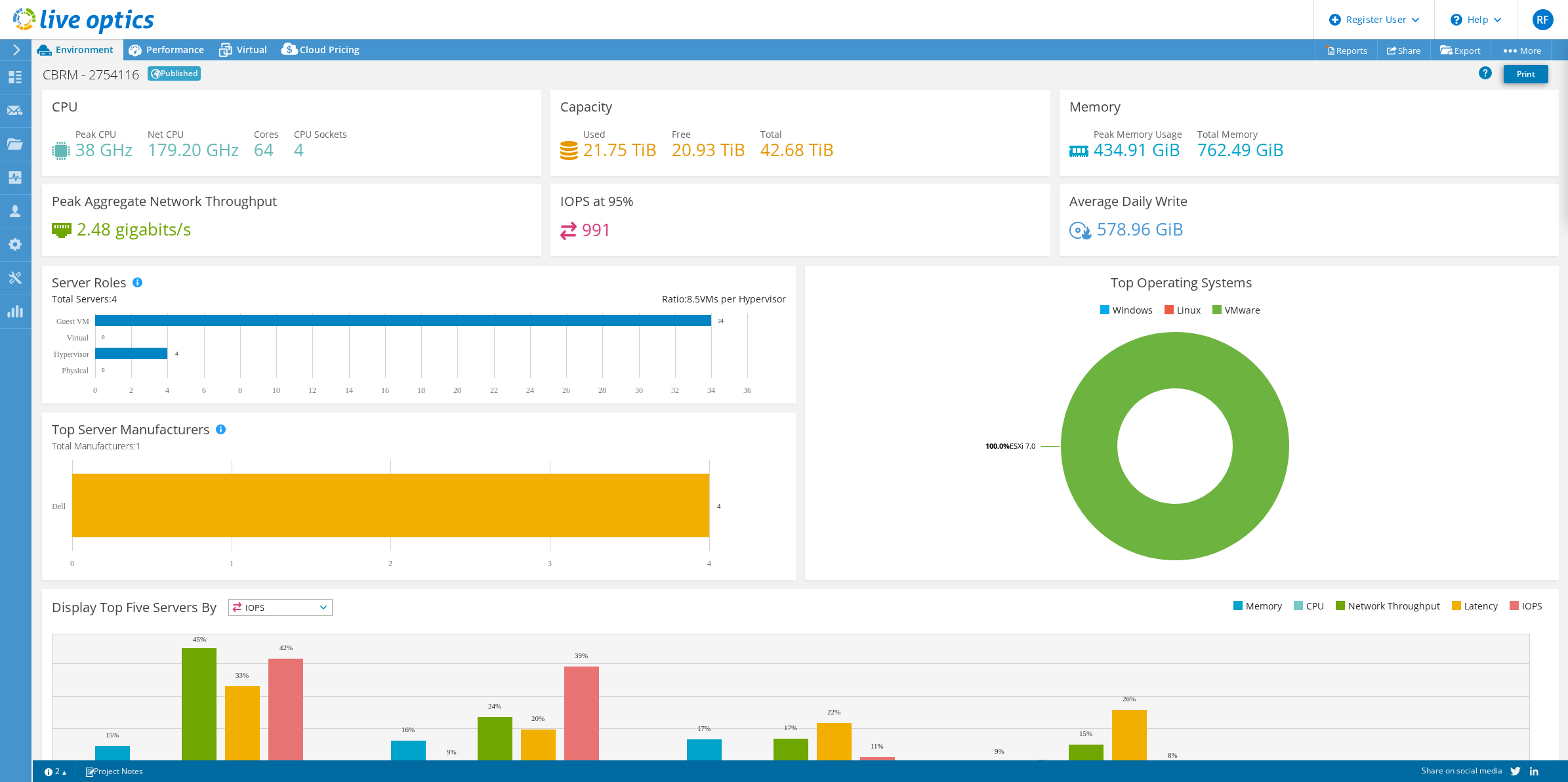
click at [650, 57] on div "Project Actions Project Actions Reports Share Export vSAN ReadyNode Sizer" at bounding box center [800, 49] width 1535 height 21
click at [510, 222] on div "2.48 gigabits/s" at bounding box center [292, 235] width 479 height 27
click at [247, 43] on div "Virtual" at bounding box center [245, 49] width 63 height 21
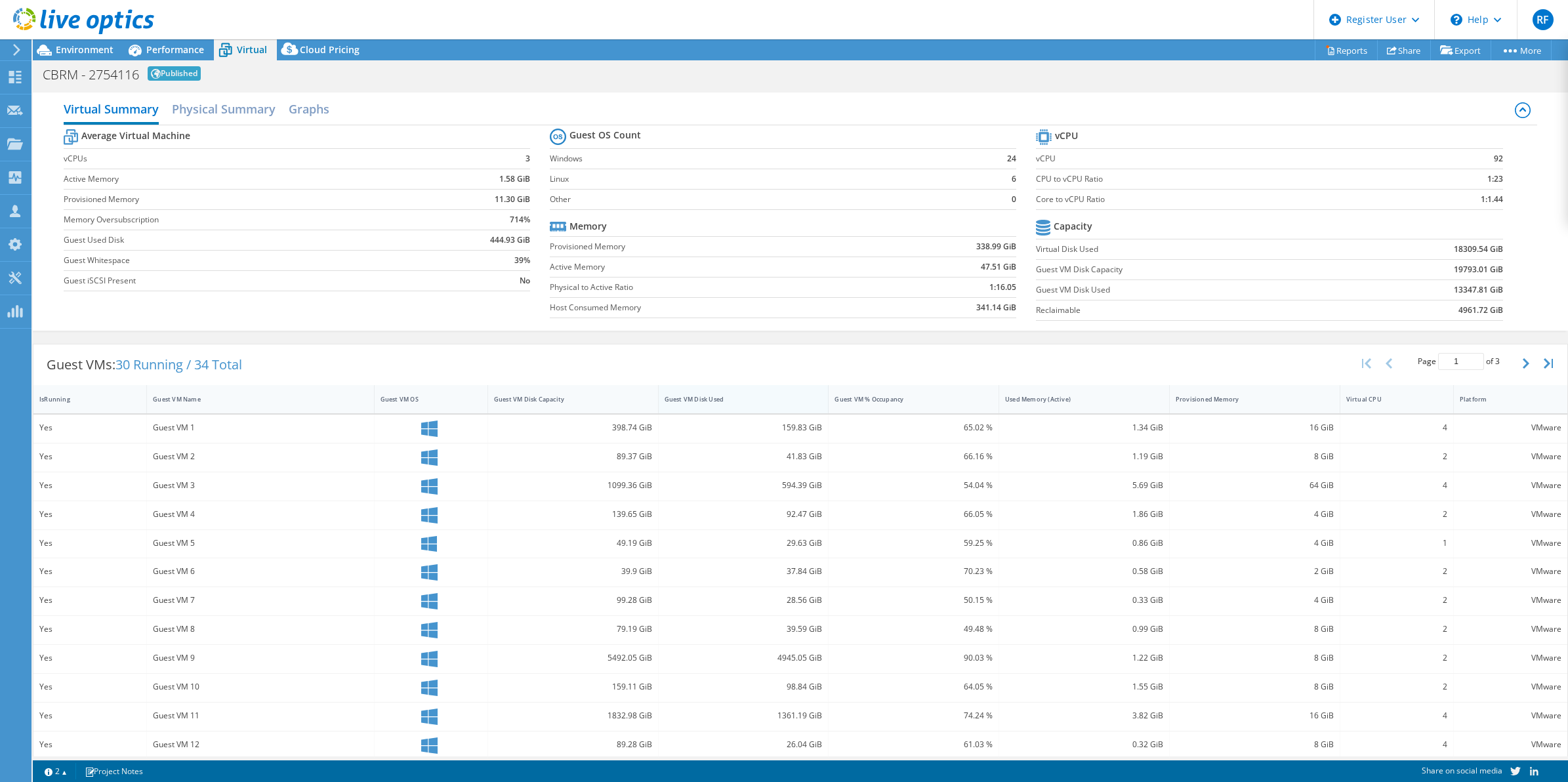
click at [725, 412] on div "Guest VM Disk Used" at bounding box center [743, 399] width 170 height 28
click at [92, 38] on div at bounding box center [77, 22] width 154 height 44
click at [93, 44] on span "Environment" at bounding box center [85, 49] width 57 height 13
